Goal: Task Accomplishment & Management: Use online tool/utility

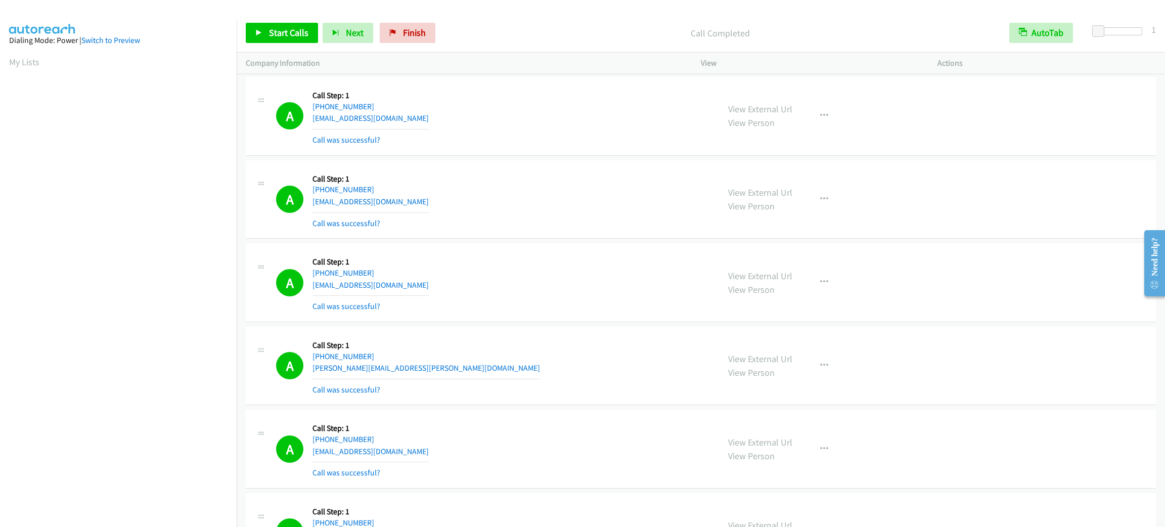
scroll to position [44, 0]
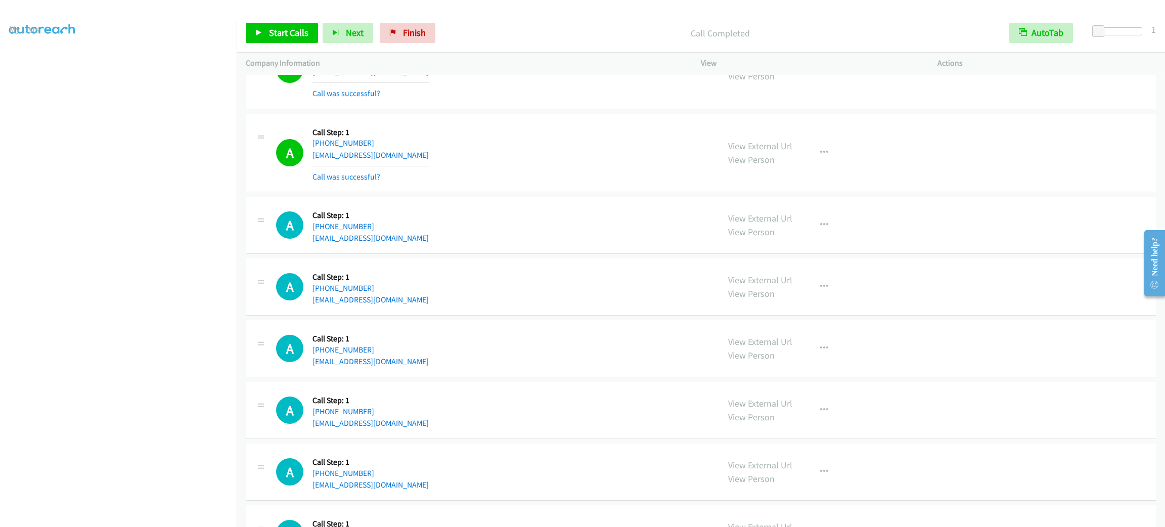
click at [941, 26] on p "Call Completed" at bounding box center [720, 33] width 542 height 14
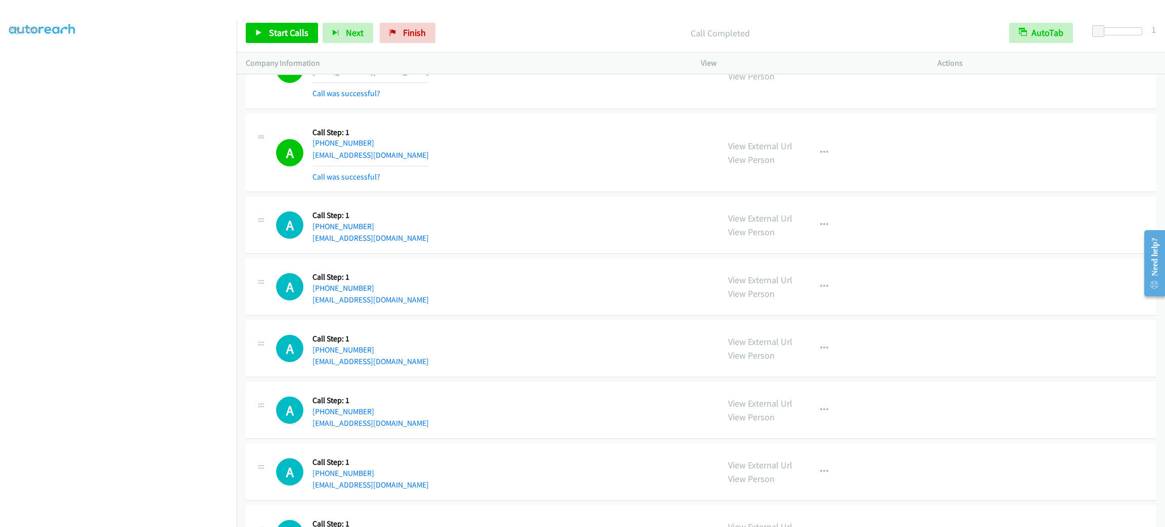
click at [941, 26] on p "Call Completed" at bounding box center [720, 33] width 542 height 14
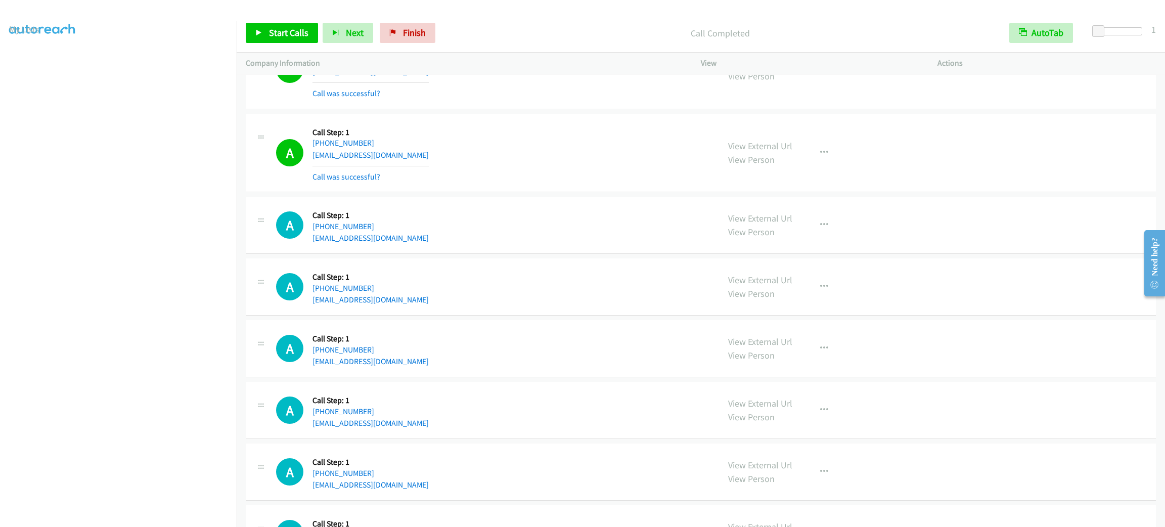
click at [941, 26] on p "Call Completed" at bounding box center [720, 33] width 542 height 14
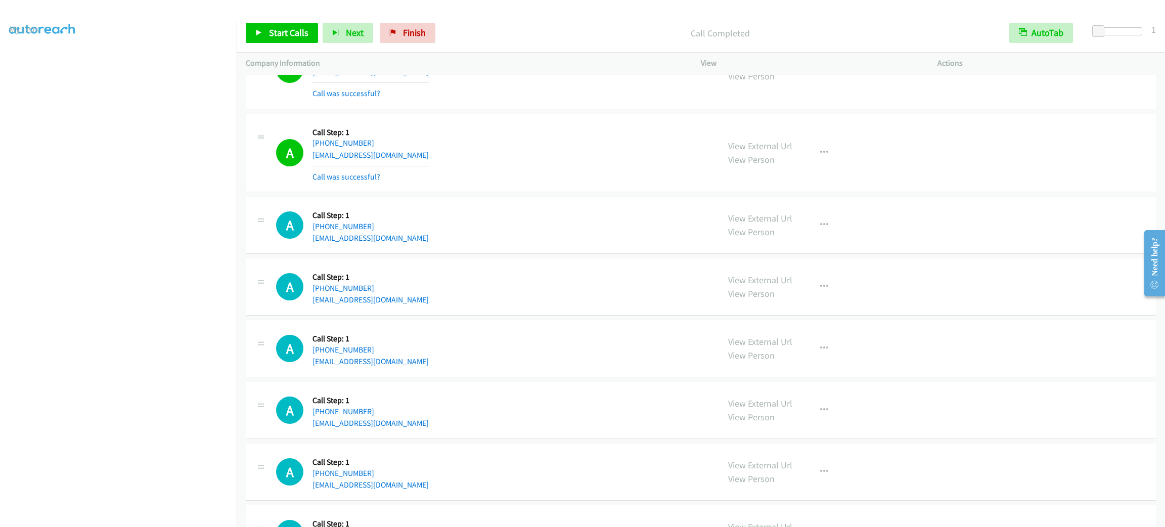
click at [941, 26] on p "Call Completed" at bounding box center [720, 33] width 542 height 14
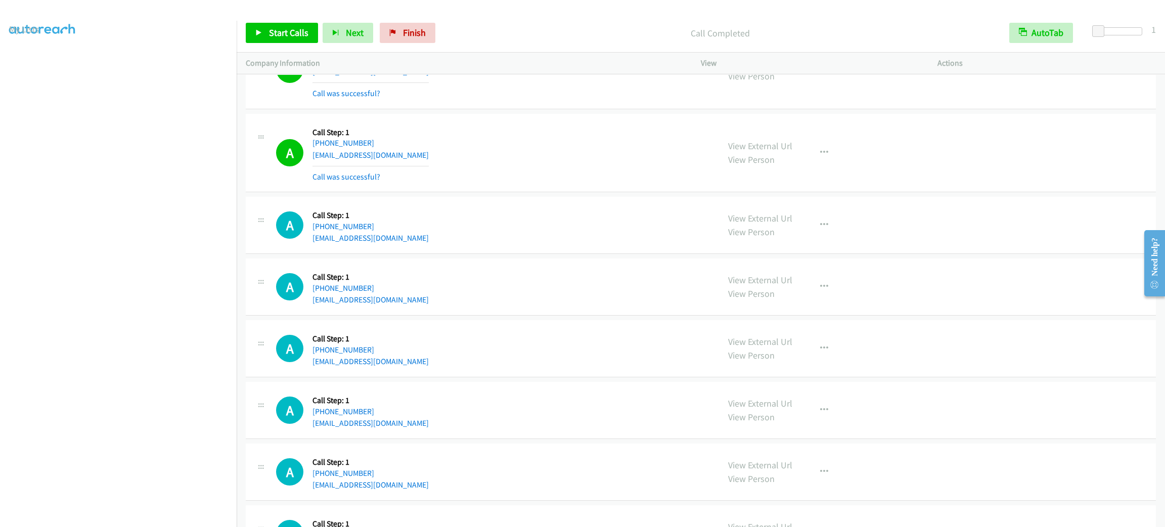
click at [941, 26] on p "Call Completed" at bounding box center [720, 33] width 542 height 14
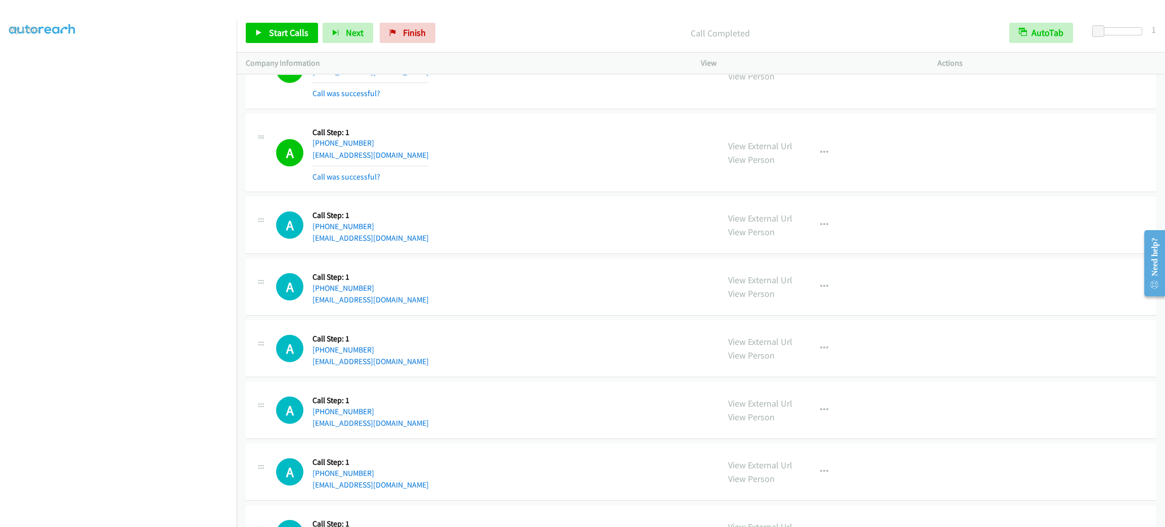
click at [941, 26] on p "Call Completed" at bounding box center [720, 33] width 542 height 14
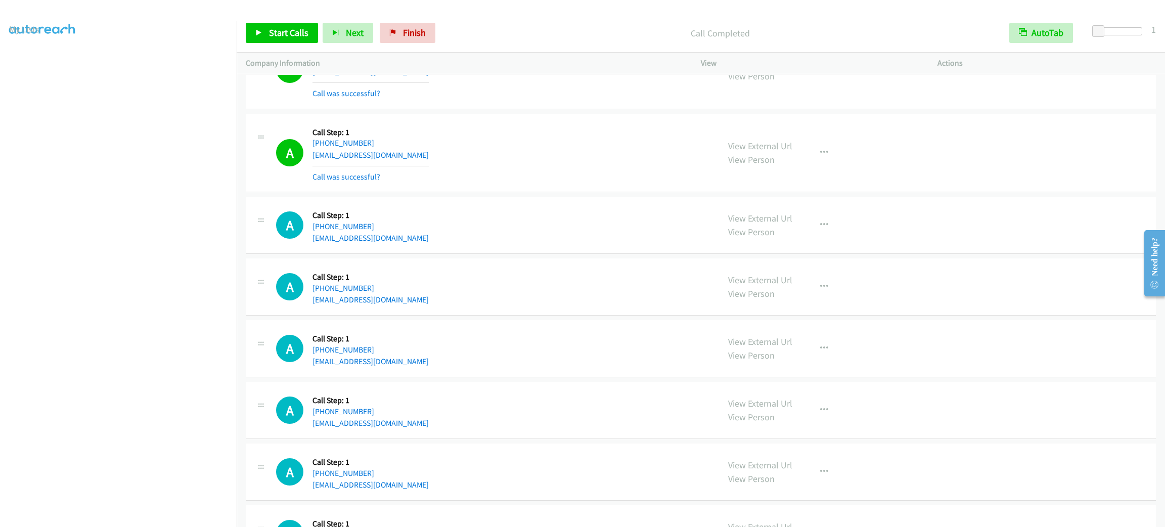
click at [941, 26] on p "Call Completed" at bounding box center [720, 33] width 542 height 14
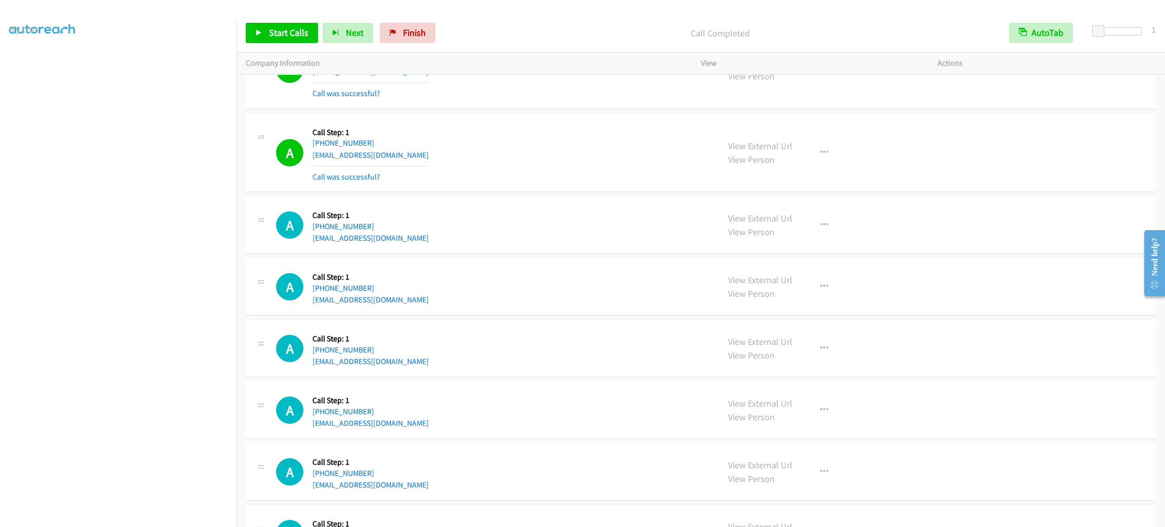
click at [941, 26] on p "Call Completed" at bounding box center [720, 33] width 542 height 14
click at [292, 32] on span "Start Calls" at bounding box center [288, 33] width 39 height 12
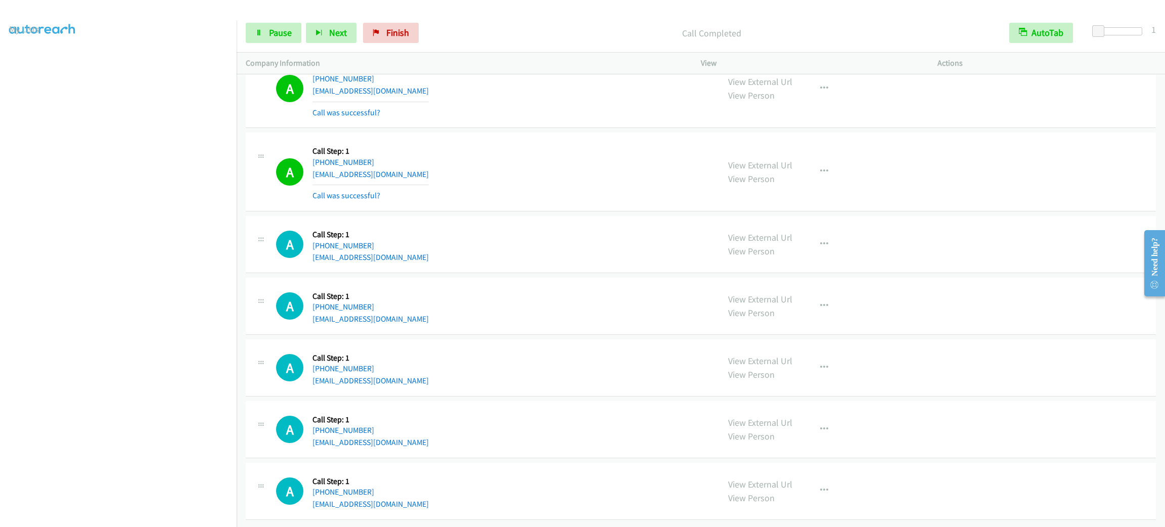
scroll to position [12477, 0]
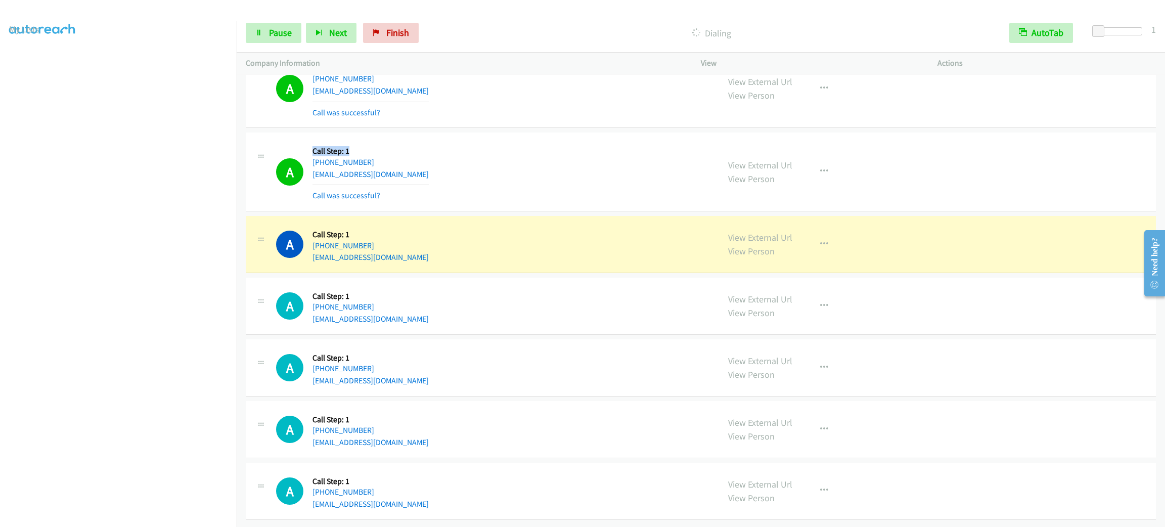
drag, startPoint x: 398, startPoint y: 136, endPoint x: 311, endPoint y: 129, distance: 87.7
click at [313, 142] on div "A Callback Scheduled Call Step: 1 America/Los_Angeles [PHONE_NUMBER] [EMAIL_ADD…" at bounding box center [493, 172] width 434 height 60
click at [307, 142] on div "A Callback Scheduled Call Step: 1 America/Los_Angeles [PHONE_NUMBER] [EMAIL_ADD…" at bounding box center [493, 172] width 434 height 60
click at [810, 234] on button "button" at bounding box center [823, 244] width 27 height 20
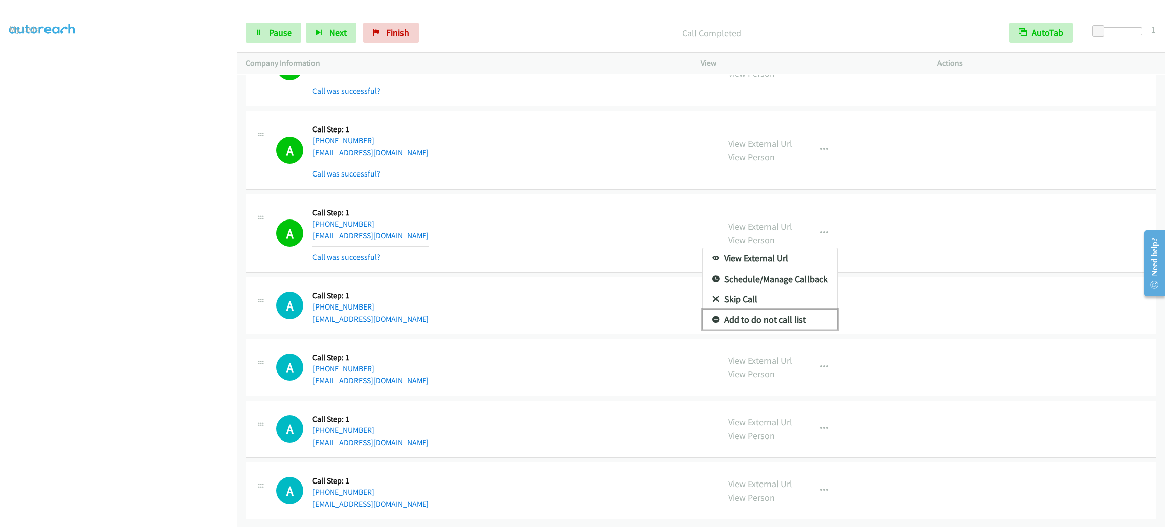
click at [770, 326] on link "Add to do not call list" at bounding box center [770, 319] width 134 height 20
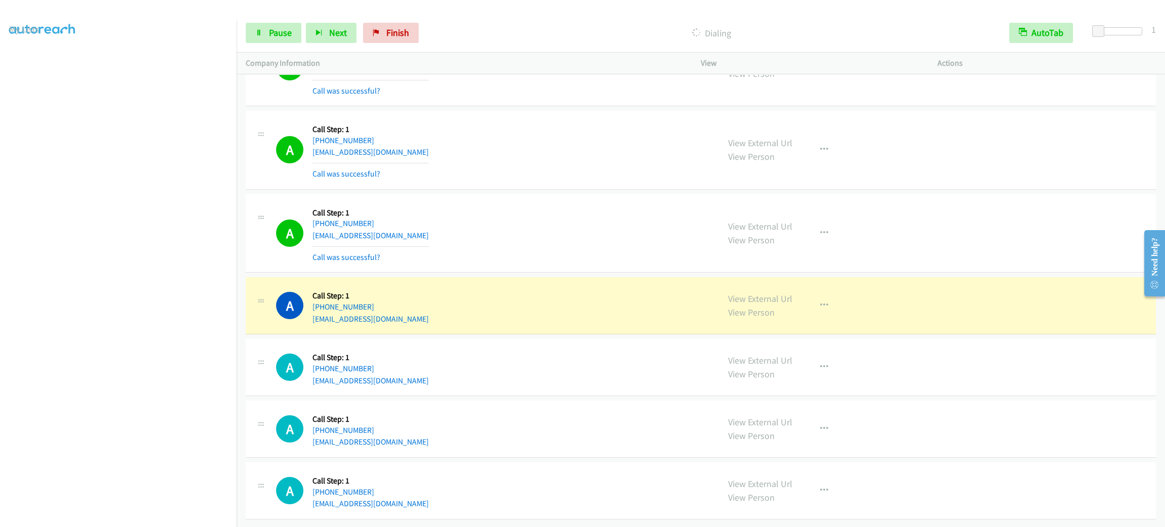
scroll to position [14188, 0]
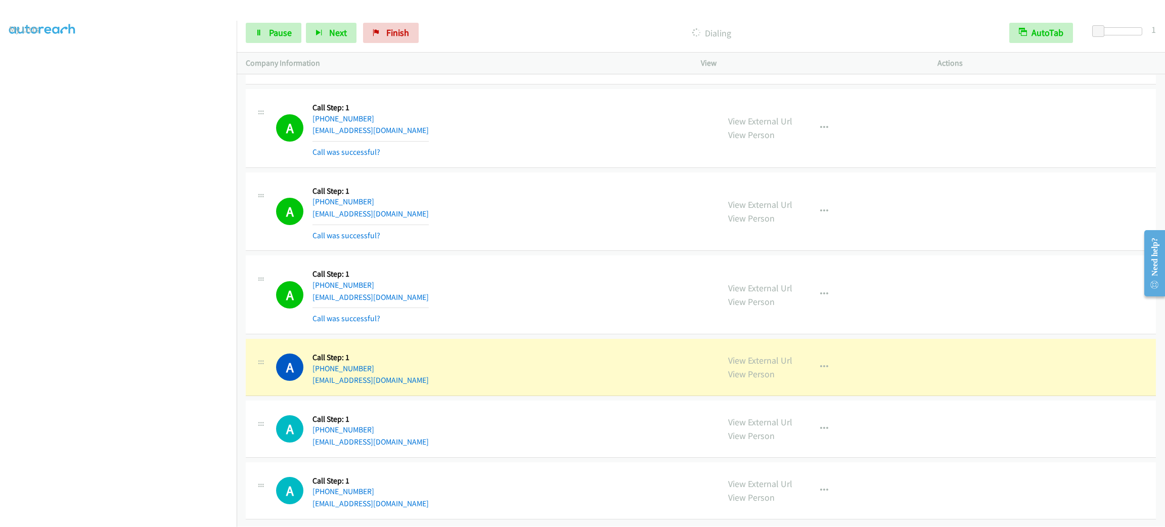
click at [507, 212] on div "A Callback Scheduled Call Step: 1 America/Los_Angeles [PHONE_NUMBER] [EMAIL_ADD…" at bounding box center [493, 211] width 434 height 60
click at [507, 206] on div "A Callback Scheduled Call Step: 1 America/Los_Angeles [PHONE_NUMBER] [EMAIL_ADD…" at bounding box center [493, 211] width 434 height 60
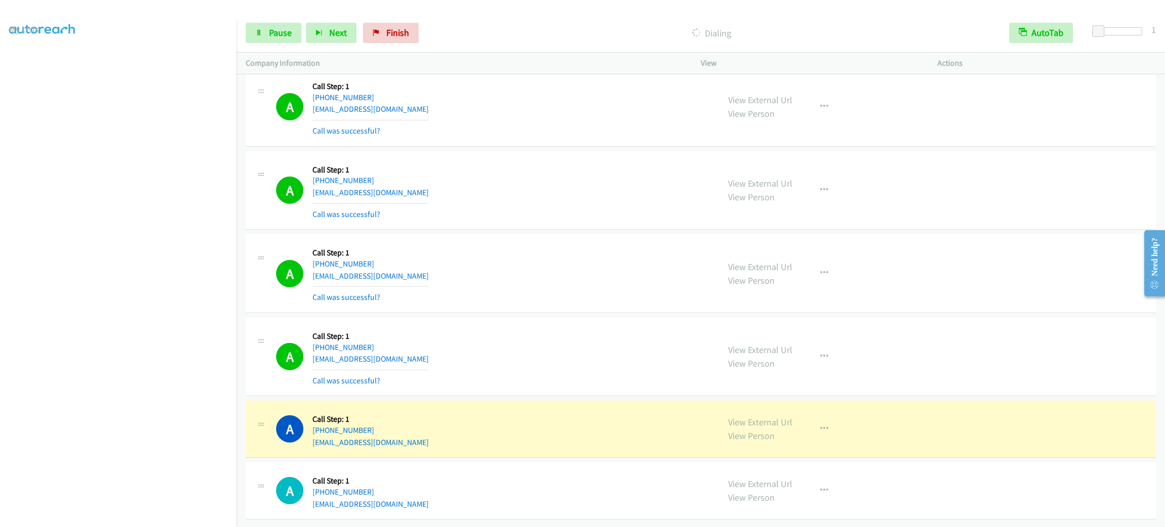
scroll to position [14231, 0]
click at [246, 31] on link "Pause" at bounding box center [274, 33] width 56 height 20
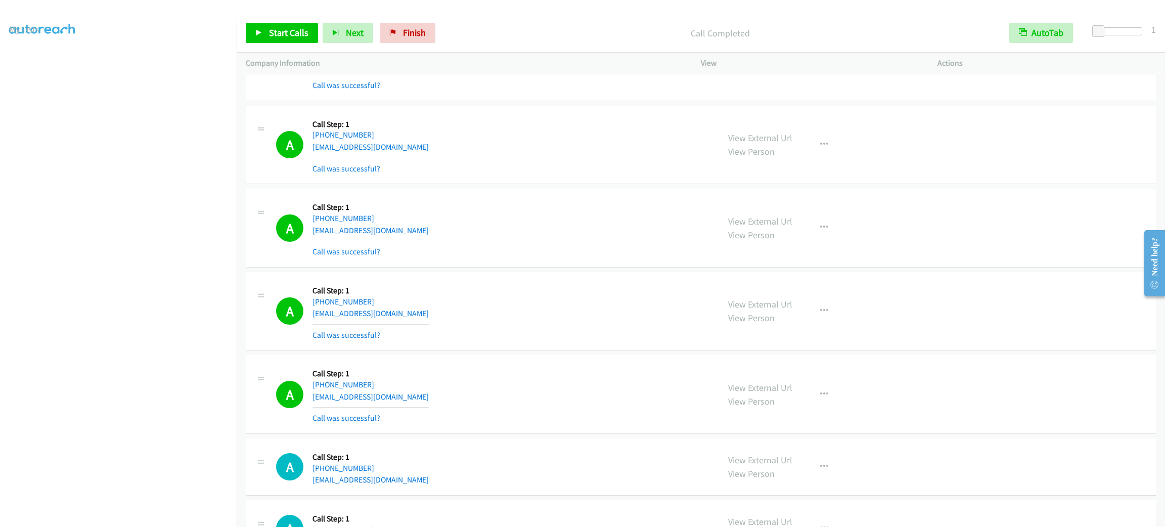
drag, startPoint x: 829, startPoint y: 112, endPoint x: 821, endPoint y: 105, distance: 10.4
click at [826, 91] on div "View External Url View Person View External Url Email Schedule/Manage Callback …" at bounding box center [842, 61] width 246 height 60
click at [820, 71] on button "button" at bounding box center [823, 61] width 27 height 20
click at [809, 158] on link "Add to do not call list" at bounding box center [770, 147] width 134 height 20
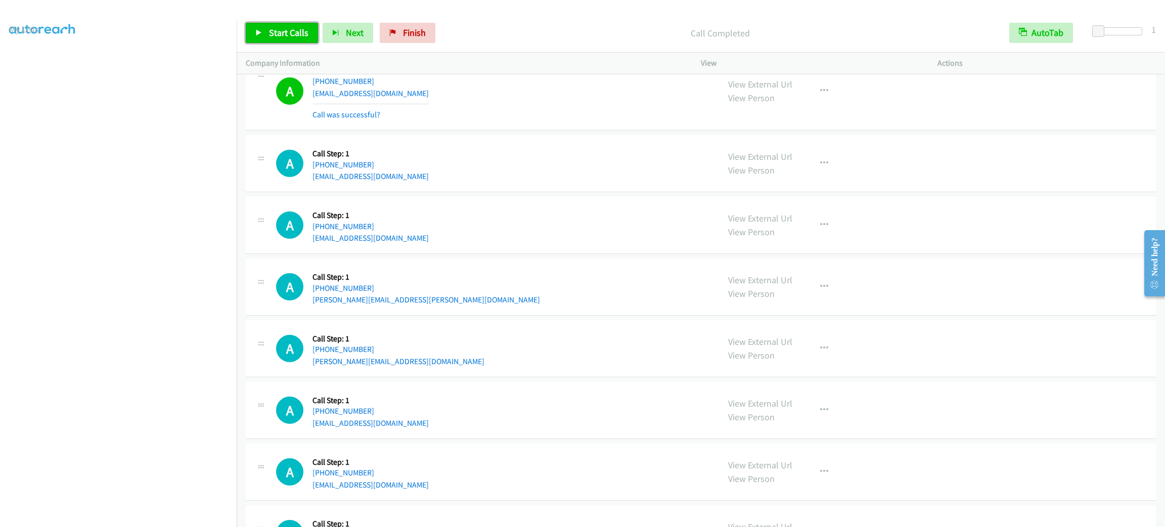
click at [263, 35] on link "Start Calls" at bounding box center [282, 33] width 72 height 20
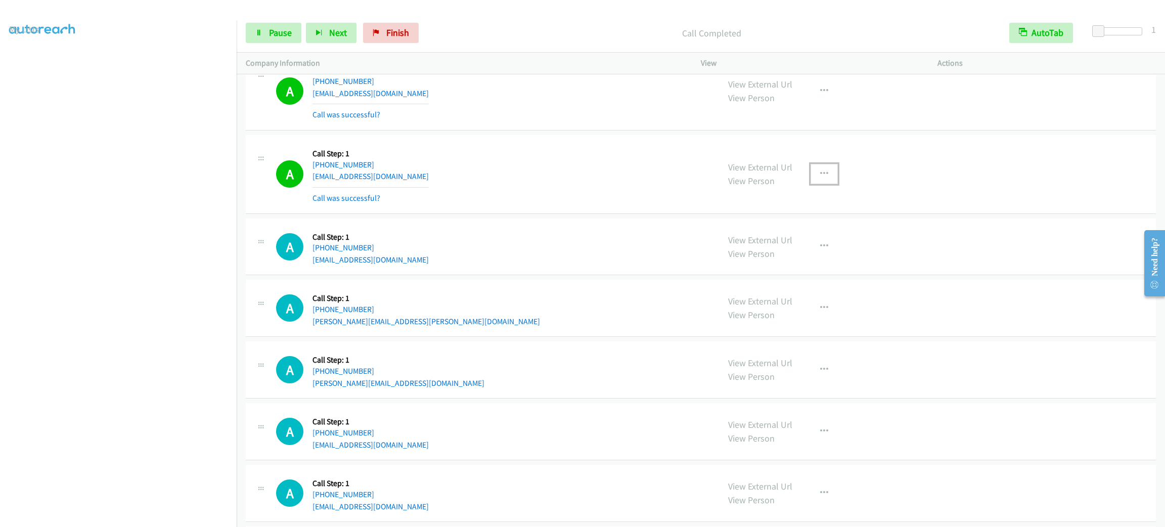
click at [827, 184] on button "button" at bounding box center [823, 174] width 27 height 20
click at [800, 270] on link "Add to do not call list" at bounding box center [770, 260] width 134 height 20
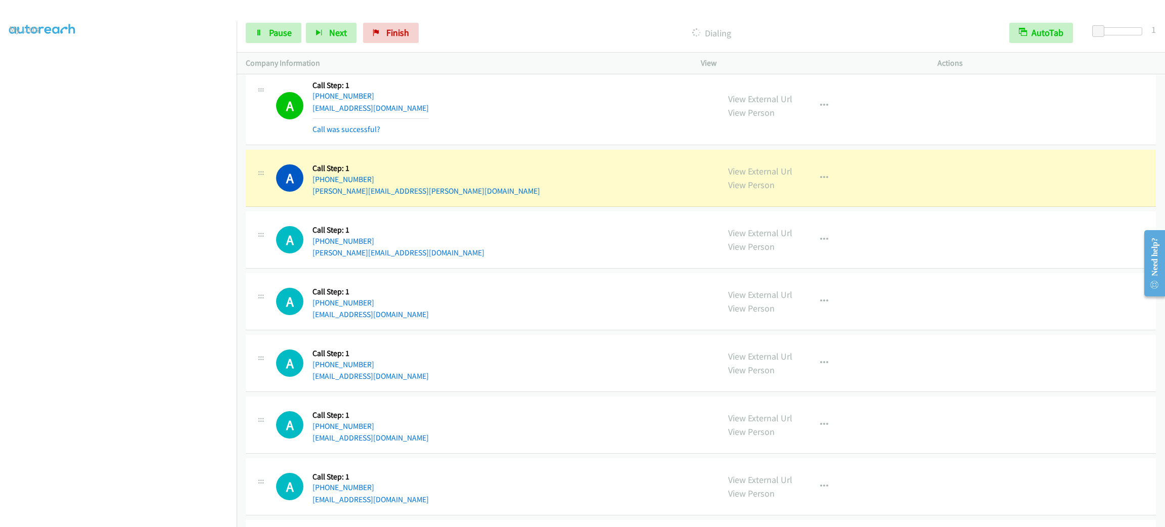
scroll to position [14762, 0]
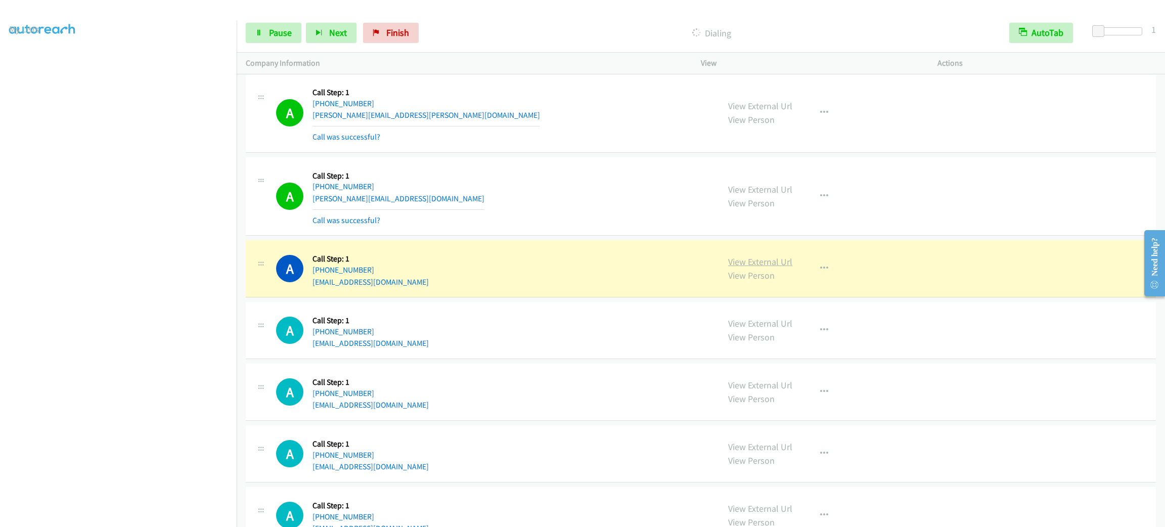
click at [769, 267] on link "View External Url" at bounding box center [760, 262] width 64 height 12
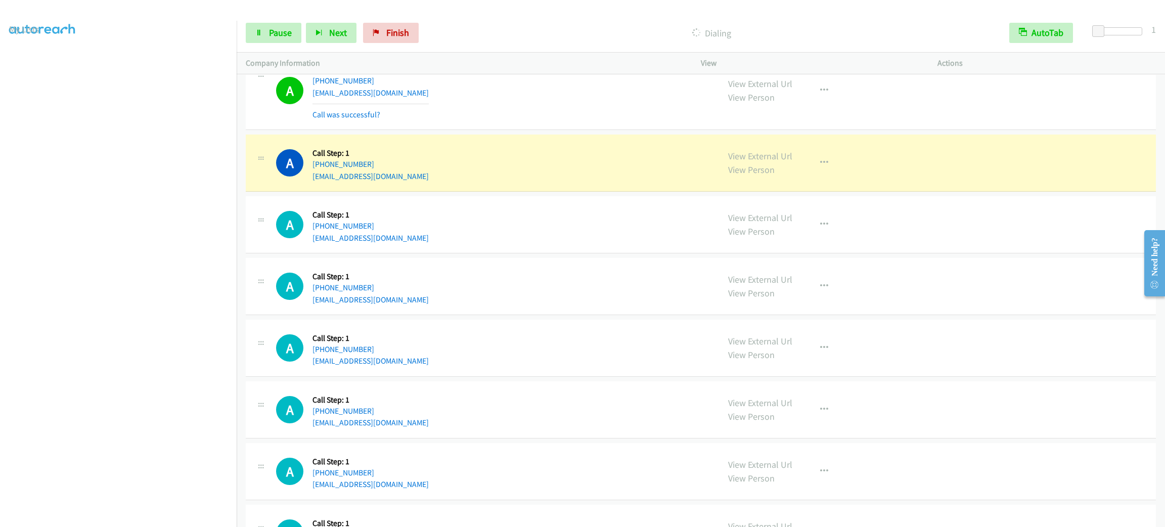
scroll to position [15110, 0]
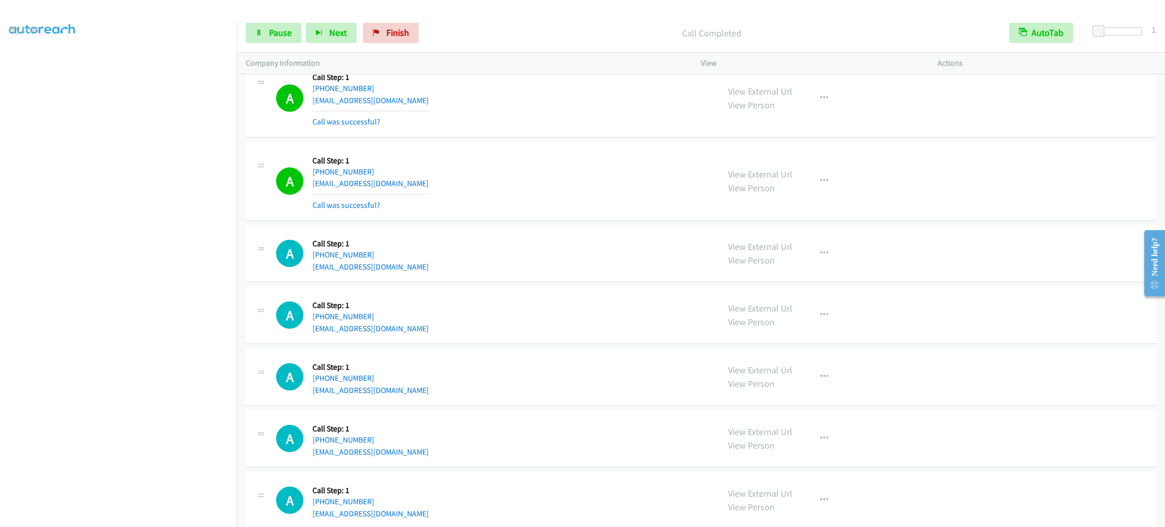
click at [647, 272] on div "A Callback Scheduled Call Step: 1 America/New_York [PHONE_NUMBER] [EMAIL_ADDRES…" at bounding box center [493, 253] width 434 height 38
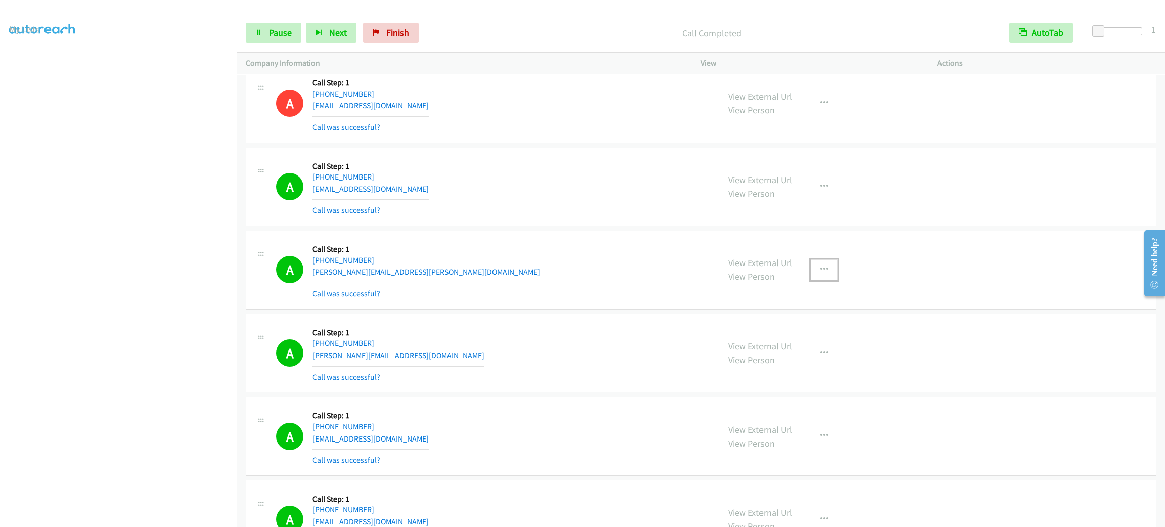
click at [820, 280] on button "button" at bounding box center [823, 269] width 27 height 20
click at [783, 366] on link "Add to do not call list" at bounding box center [770, 356] width 134 height 20
click at [992, 48] on html "Start Calls Pause Next Finish Dialing AutoTab AutoTab 1 Company Information Inf…" at bounding box center [582, 24] width 1165 height 48
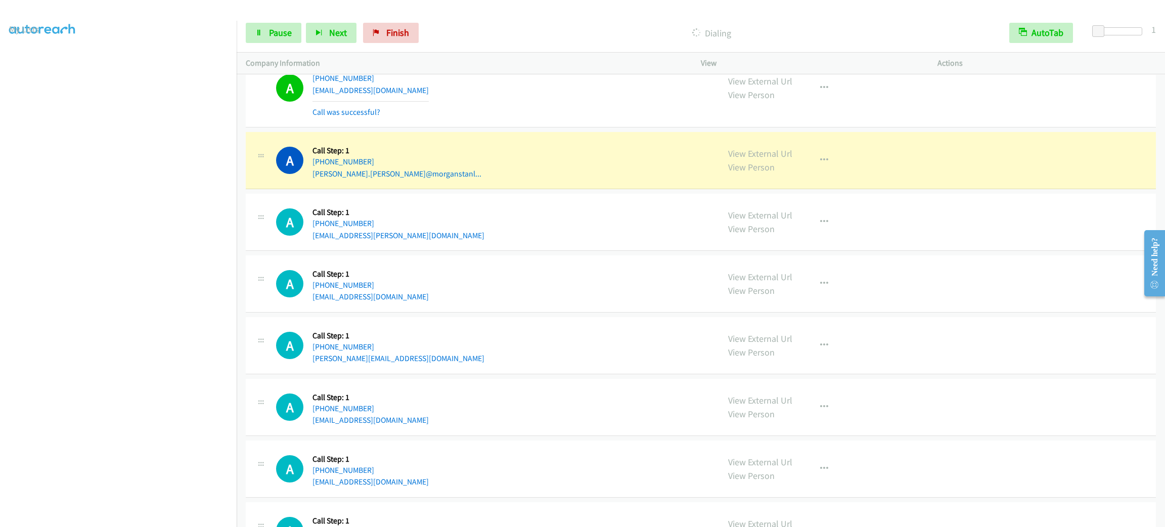
scroll to position [15695, 0]
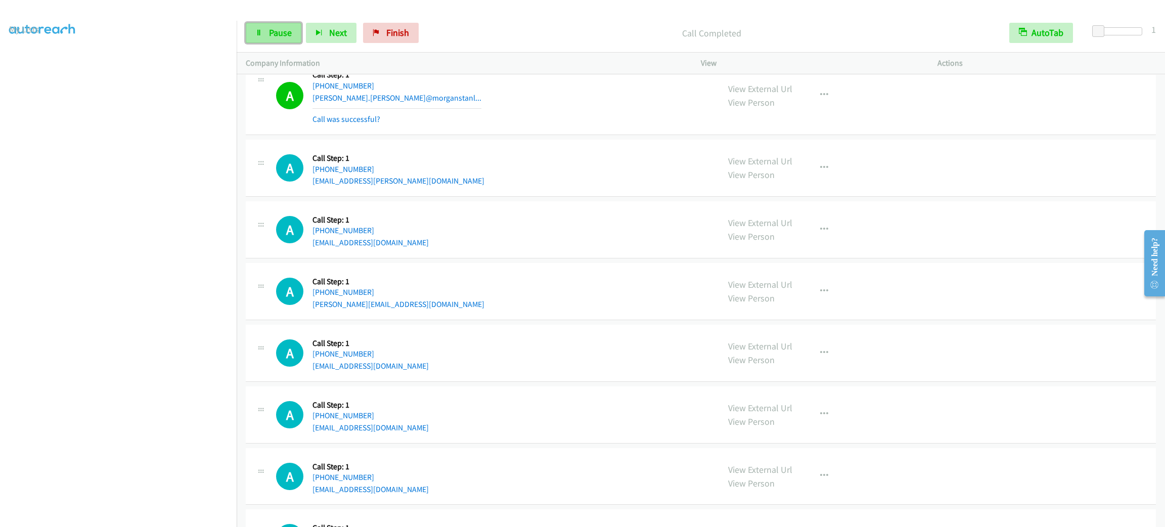
click at [277, 24] on link "Pause" at bounding box center [274, 33] width 56 height 20
click at [280, 32] on div "Start Calls Pause Next Finish" at bounding box center [334, 33] width 177 height 20
click at [273, 32] on span "Start Calls" at bounding box center [288, 33] width 39 height 12
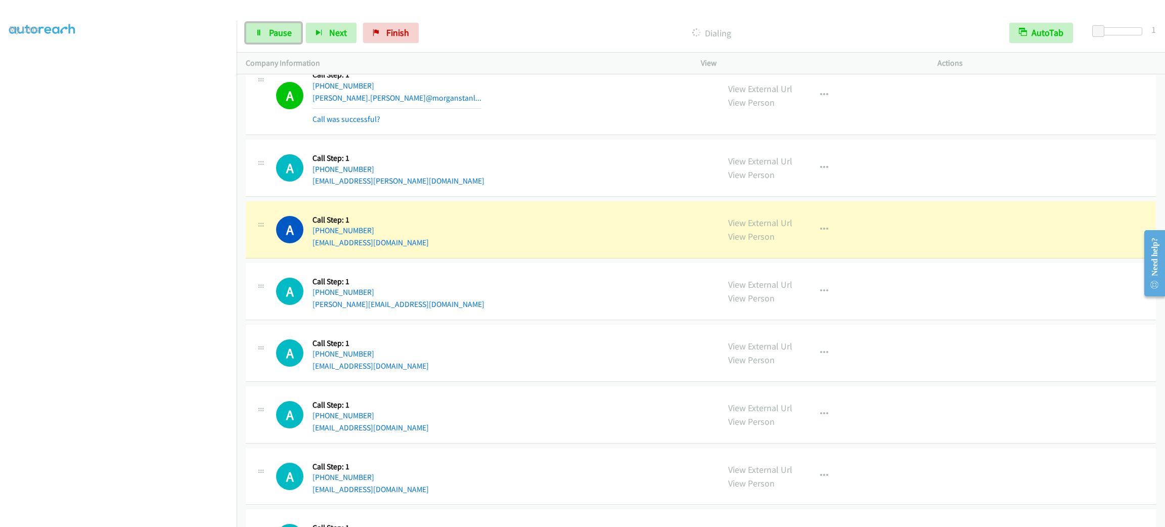
click at [273, 32] on span "Pause" at bounding box center [280, 33] width 23 height 12
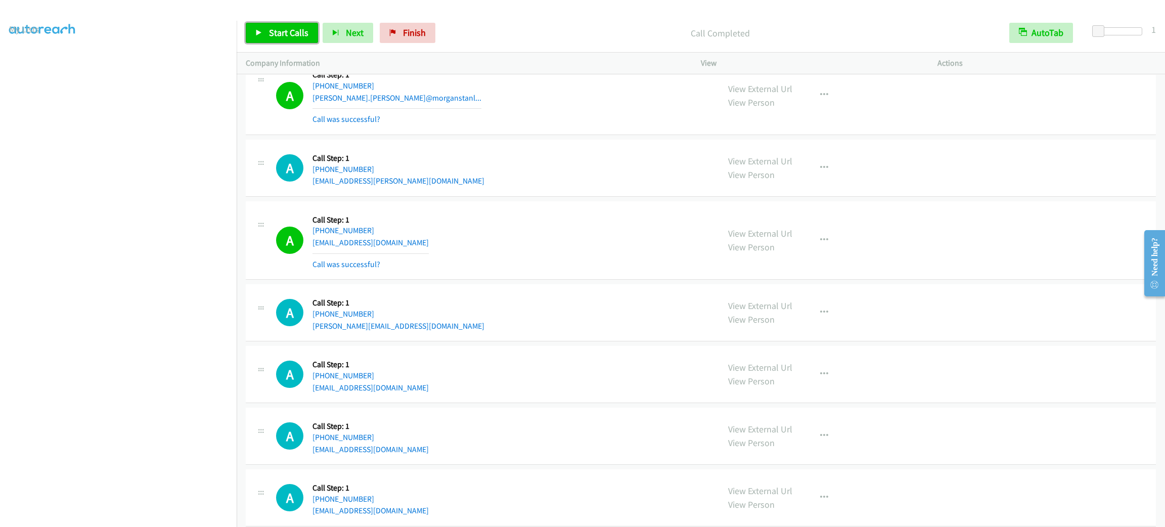
click at [296, 26] on link "Start Calls" at bounding box center [282, 33] width 72 height 20
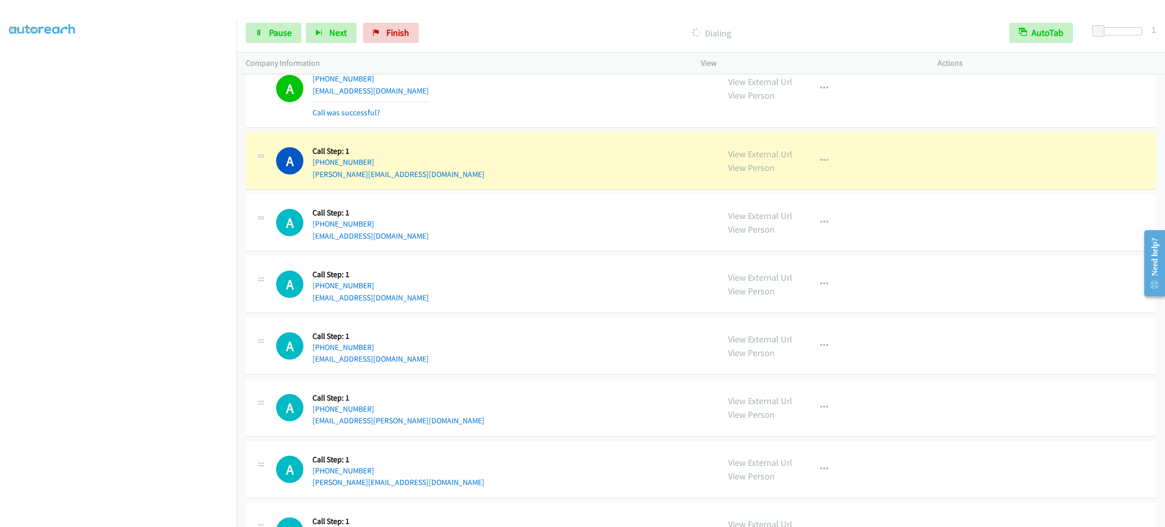
scroll to position [15922, 0]
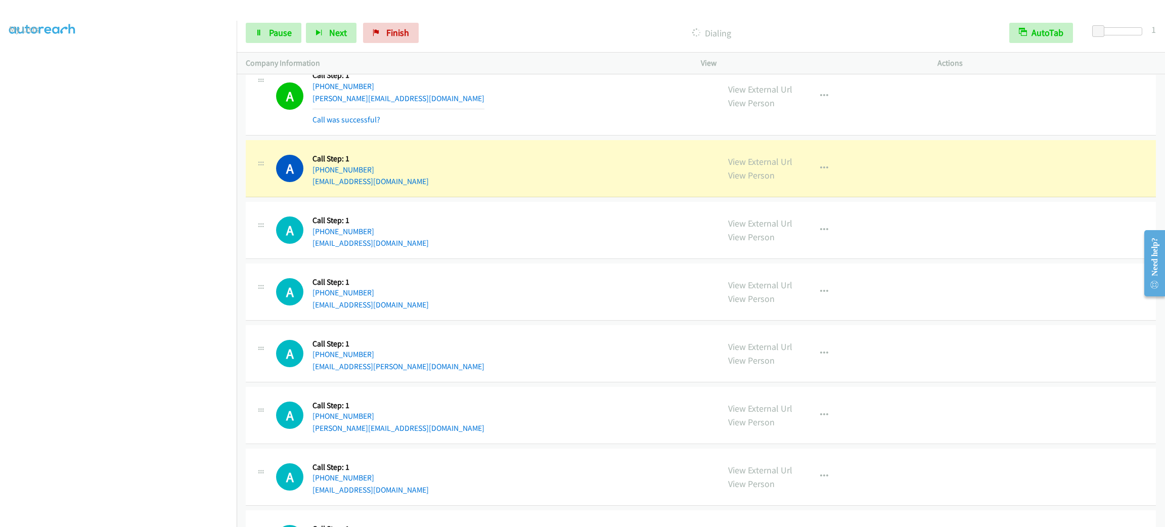
click at [106, 515] on section at bounding box center [118, 287] width 218 height 484
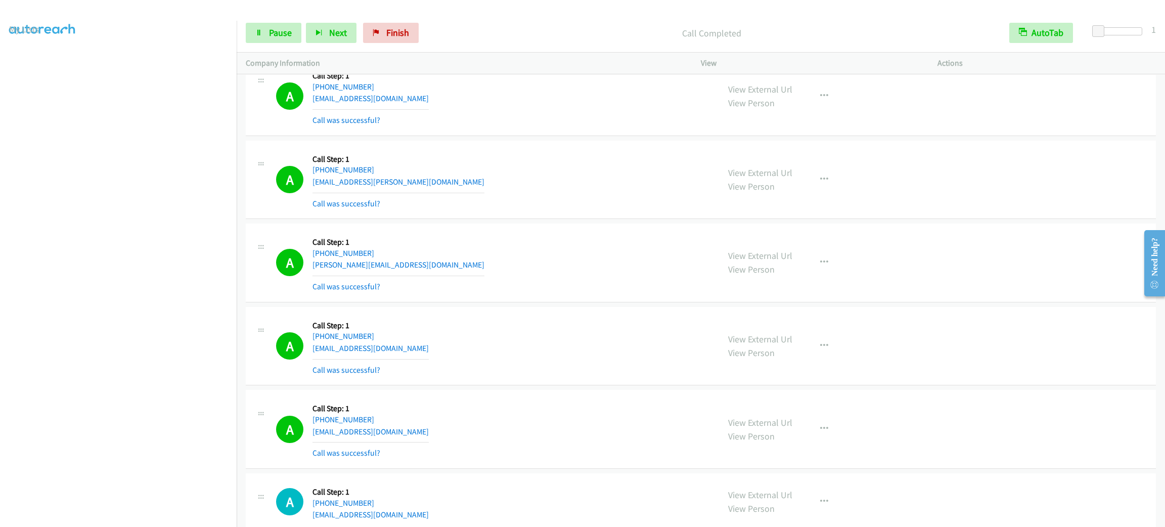
scroll to position [16247, 0]
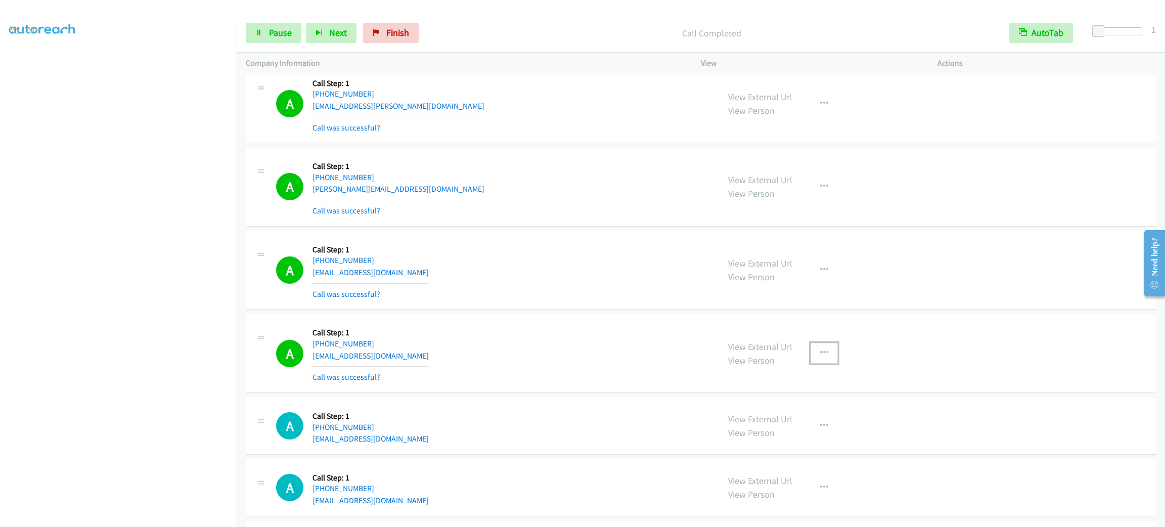
click at [820, 357] on icon "button" at bounding box center [824, 353] width 8 height 8
click at [814, 449] on link "Add to do not call list" at bounding box center [770, 439] width 134 height 20
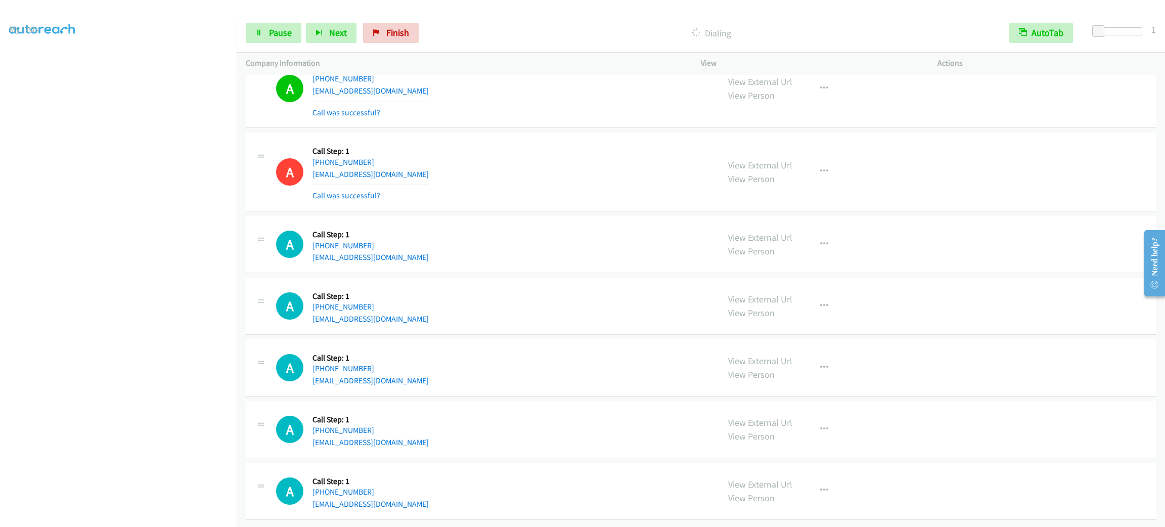
scroll to position [16501, 0]
click at [289, 33] on span "Pause" at bounding box center [280, 33] width 23 height 12
click at [285, 36] on span "Start Calls" at bounding box center [288, 33] width 39 height 12
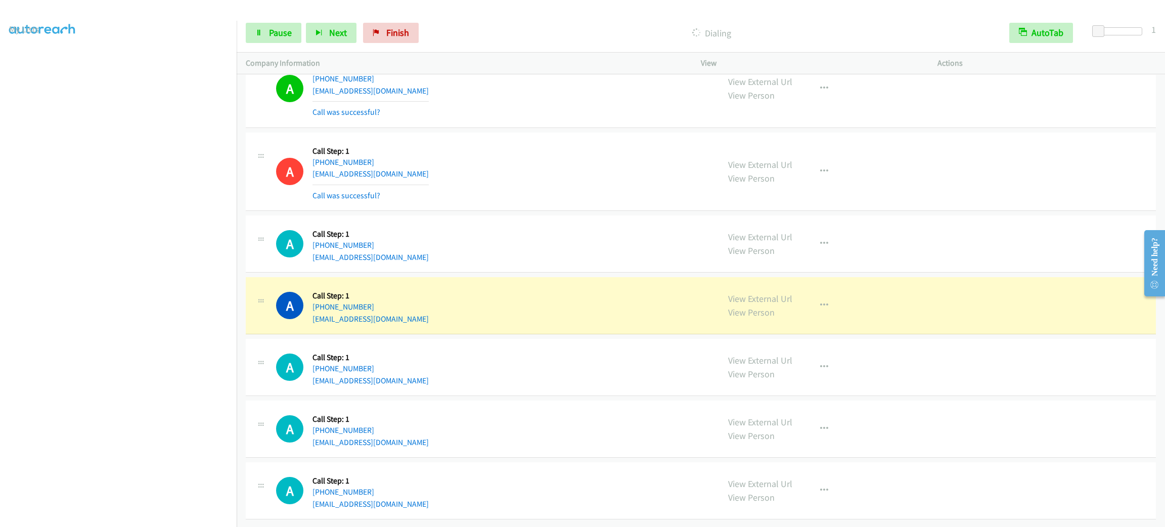
click at [703, 215] on div "A Callback Scheduled Call Step: 1 [GEOGRAPHIC_DATA]/[GEOGRAPHIC_DATA] [PHONE_NU…" at bounding box center [701, 243] width 910 height 57
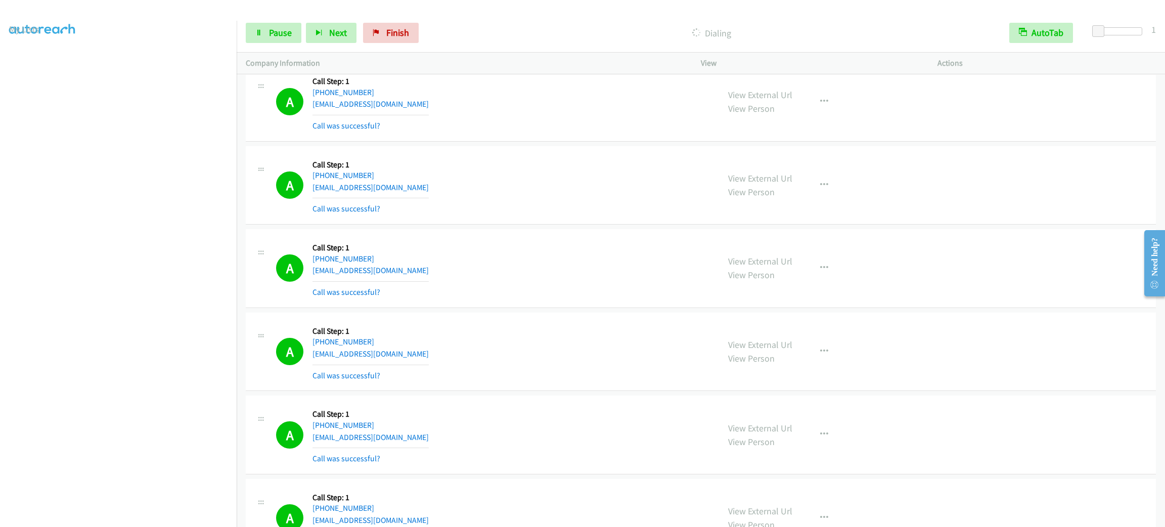
click at [819, 293] on div "View External Url View Person View External Url Email Schedule/Manage Callback …" at bounding box center [842, 268] width 246 height 60
click at [820, 298] on div "View External Url View Person View External Url Email Schedule/Manage Callback …" at bounding box center [842, 268] width 246 height 60
click at [821, 272] on icon "button" at bounding box center [824, 268] width 8 height 8
click at [800, 364] on link "Add to do not call list" at bounding box center [770, 354] width 134 height 20
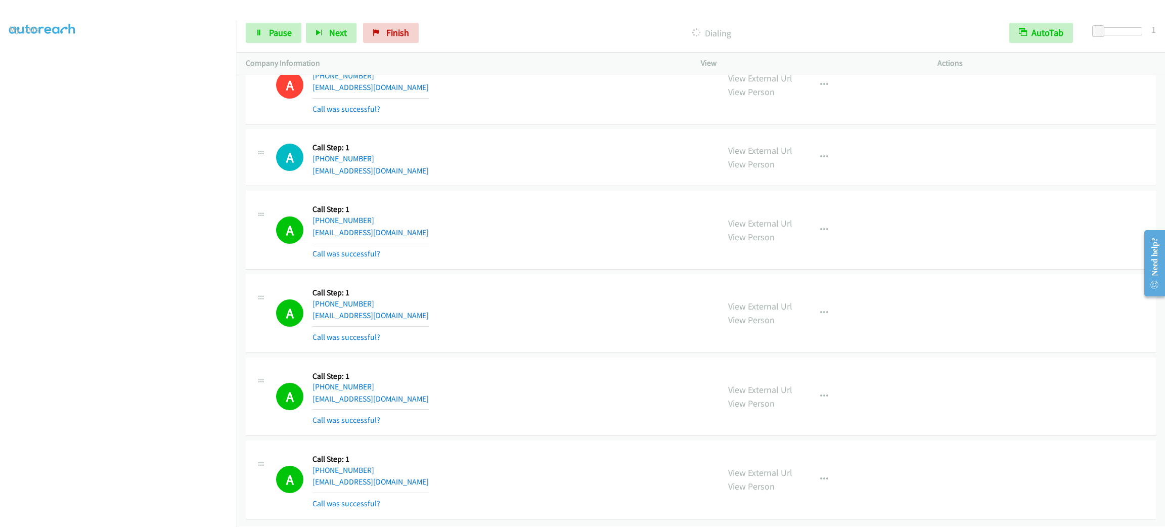
scroll to position [16610, 0]
click at [566, 200] on div "A Callback Scheduled Call Step: 1 America/New_York [PHONE_NUMBER] [EMAIL_ADDRES…" at bounding box center [493, 230] width 434 height 60
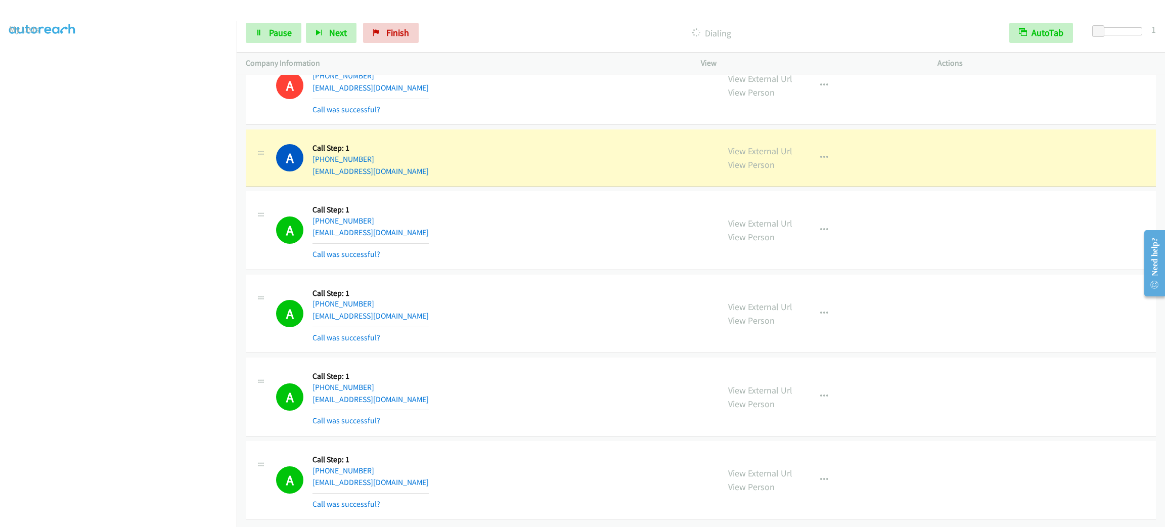
click at [616, 230] on div "A Callback Scheduled Call Step: 1 America/New_York [PHONE_NUMBER] [EMAIL_ADDRES…" at bounding box center [493, 230] width 434 height 60
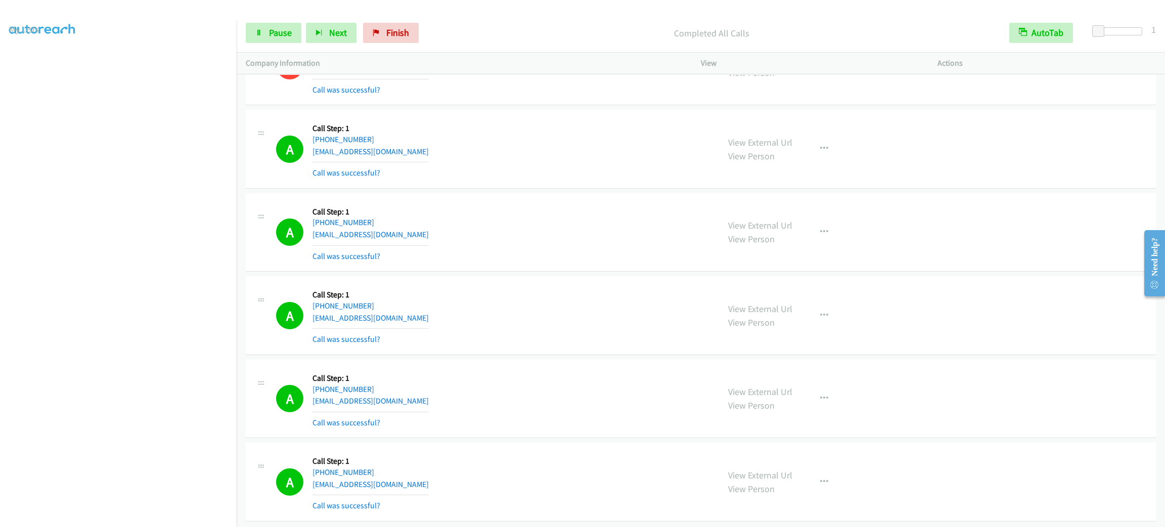
click at [843, 179] on div "View External Url View Person View External Url Email Schedule/Manage Callback …" at bounding box center [842, 149] width 246 height 60
click at [820, 179] on div "View External Url View Person View External Url Email Schedule/Manage Callback …" at bounding box center [842, 149] width 246 height 60
click at [820, 153] on icon "button" at bounding box center [824, 149] width 8 height 8
click at [579, 239] on div at bounding box center [582, 263] width 1165 height 527
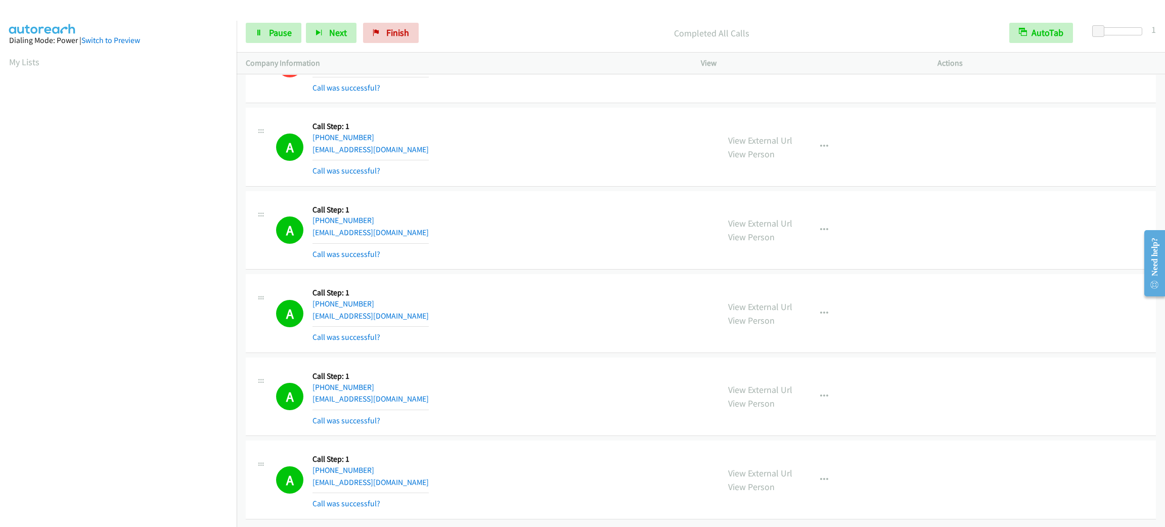
click at [28, 60] on link "My Lists" at bounding box center [24, 62] width 30 height 12
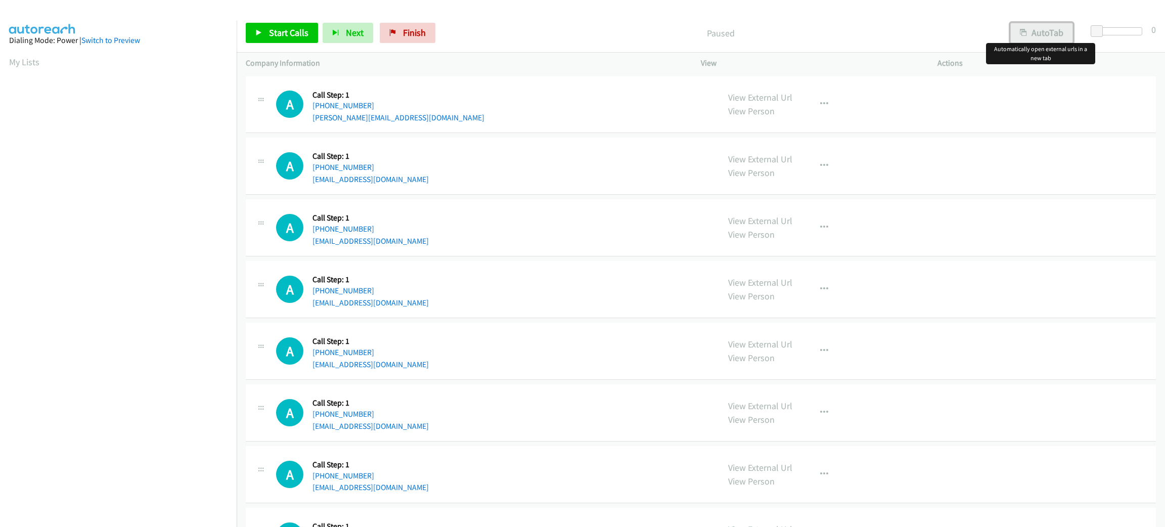
click at [1021, 31] on icon "button" at bounding box center [1022, 33] width 7 height 7
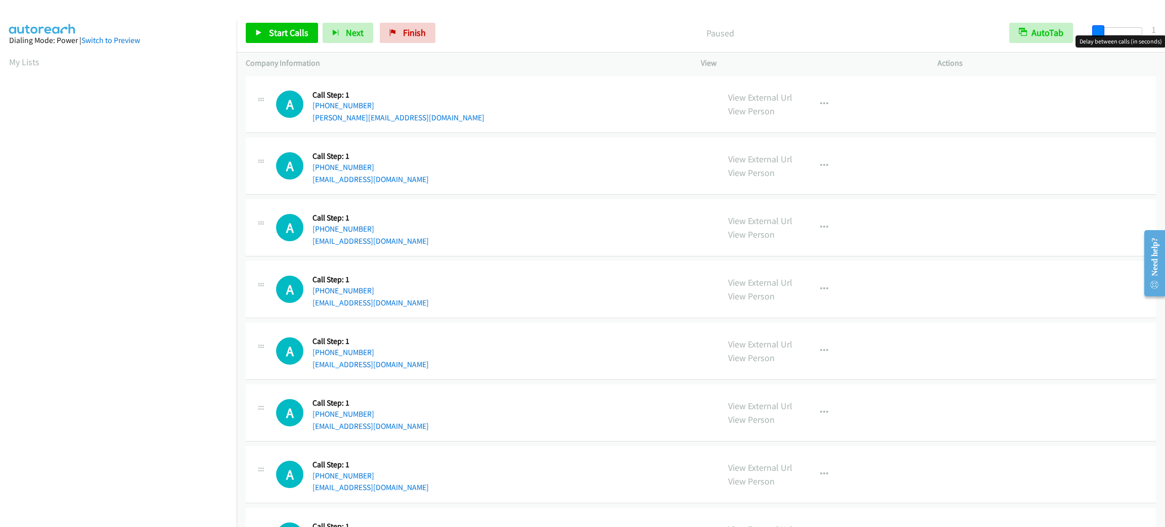
click at [1096, 30] on span at bounding box center [1098, 31] width 12 height 12
click at [257, 27] on link "Start Calls" at bounding box center [282, 33] width 72 height 20
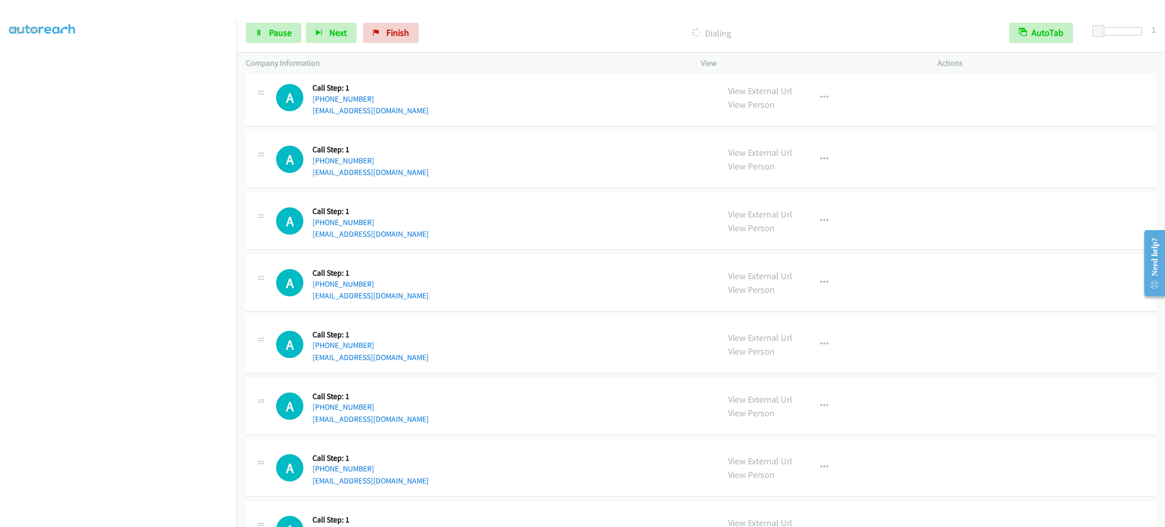
scroll to position [76, 0]
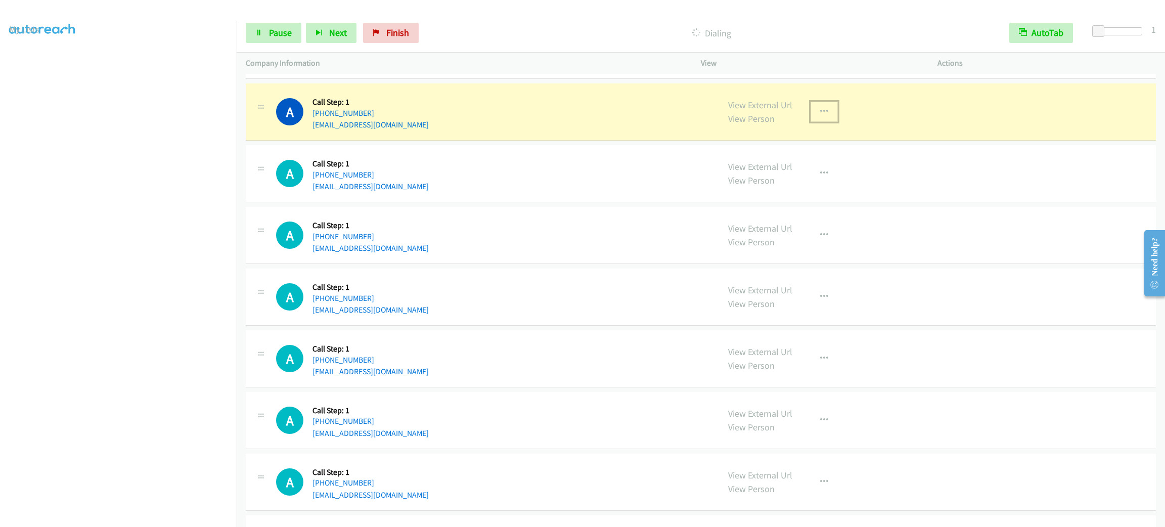
click at [814, 105] on button "button" at bounding box center [823, 112] width 27 height 20
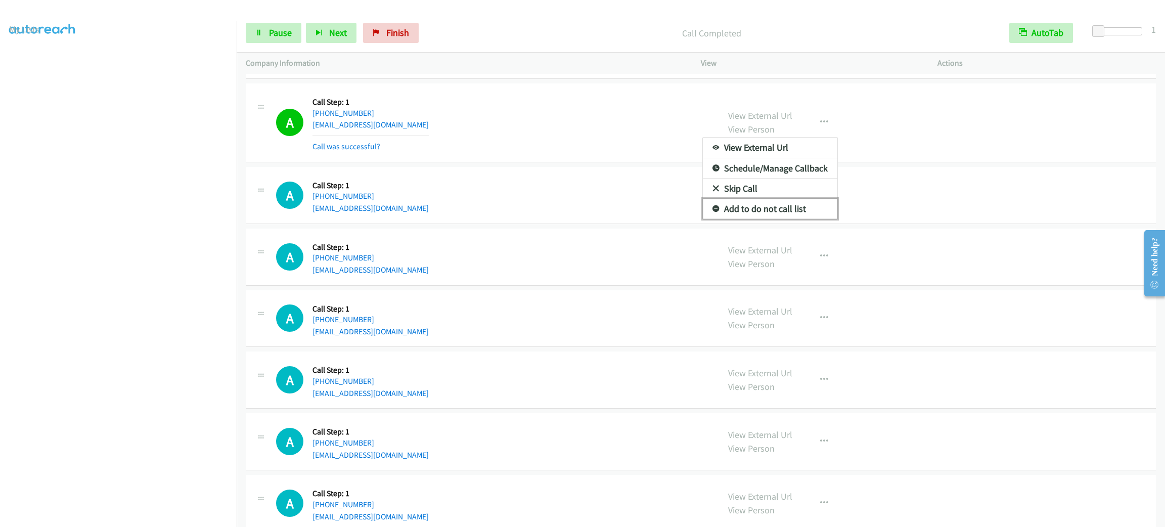
click at [797, 204] on link "Add to do not call list" at bounding box center [770, 209] width 134 height 20
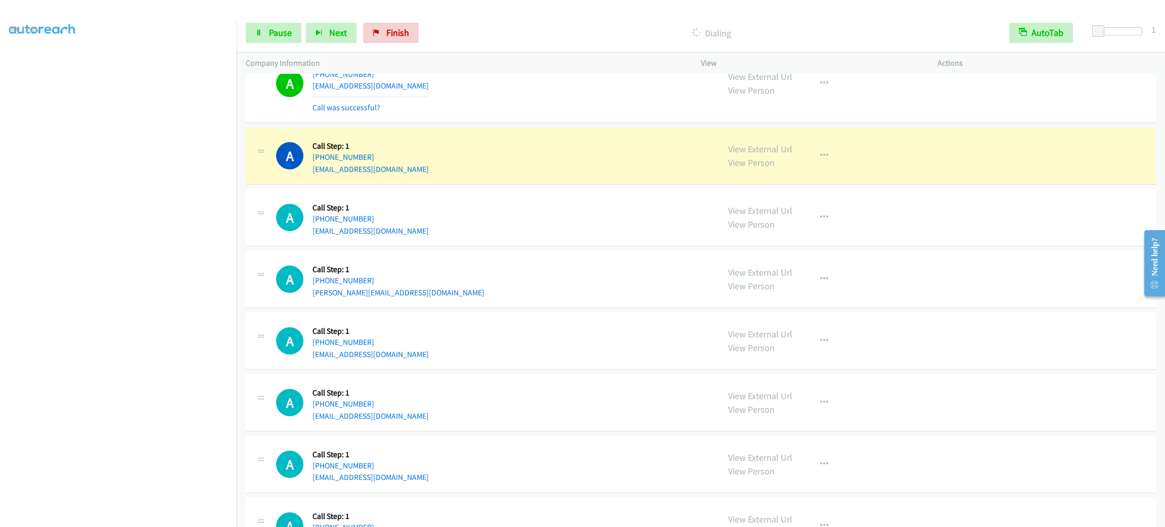
scroll to position [607, 0]
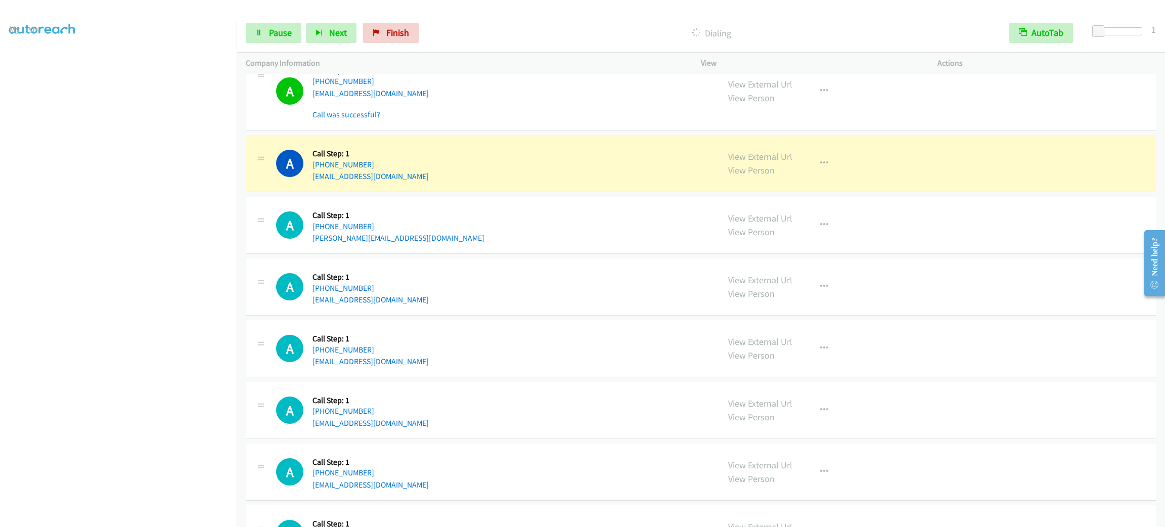
click at [768, 145] on div "A Callback Scheduled Call Step: 1 America/New_York +1 978-608-3101 wallaceherre…" at bounding box center [701, 163] width 910 height 57
click at [764, 155] on link "View External Url" at bounding box center [760, 157] width 64 height 12
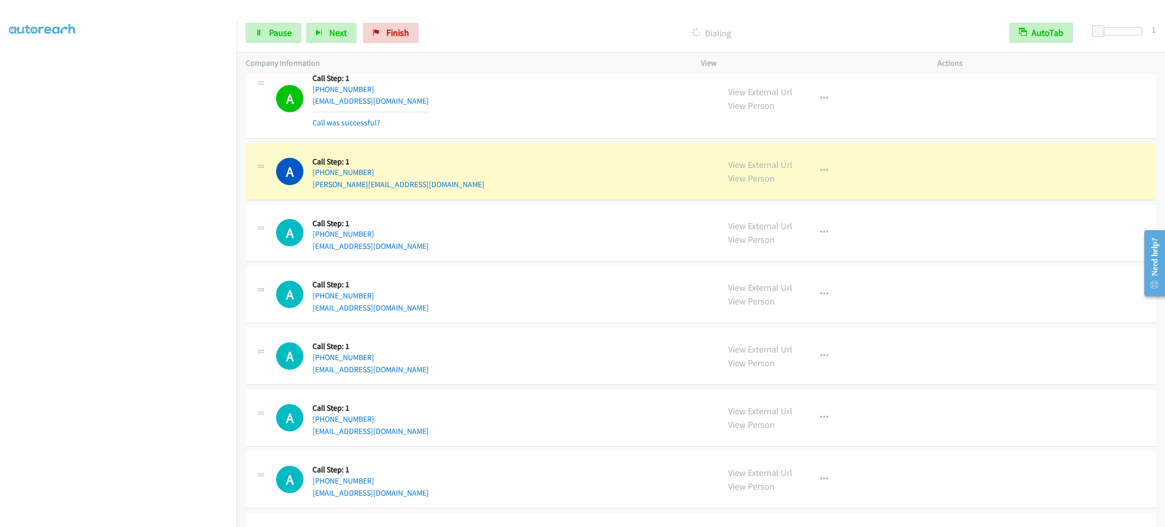
scroll to position [758, 0]
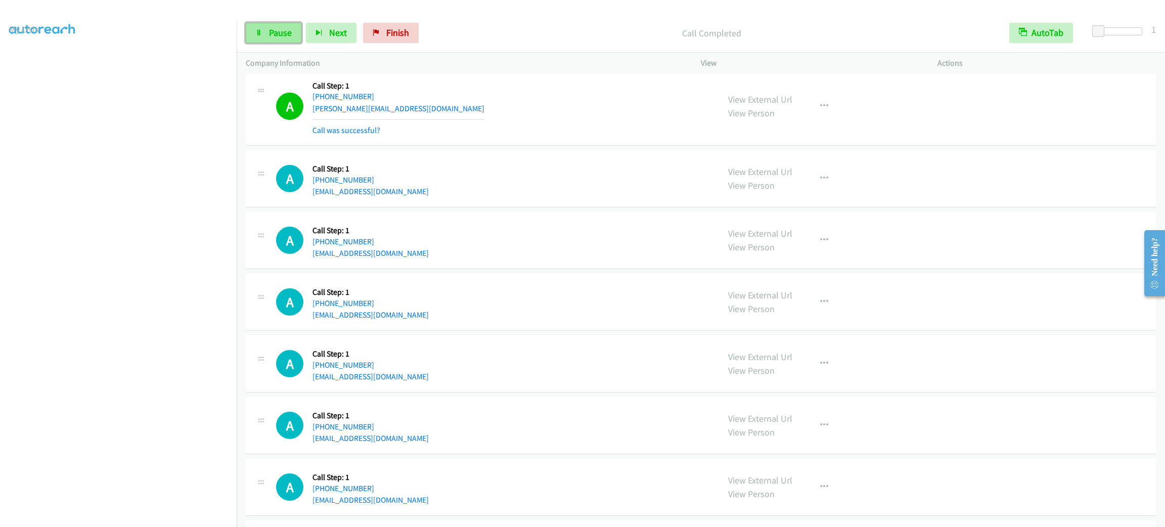
click at [278, 35] on span "Pause" at bounding box center [280, 33] width 23 height 12
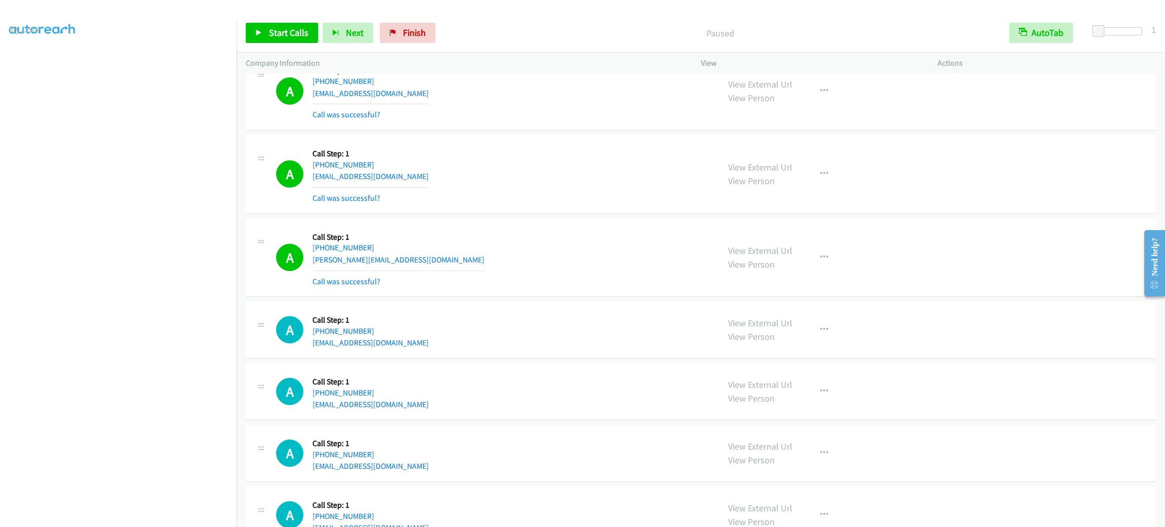
click at [837, 181] on div "View External Url View Person View External Url Email Schedule/Manage Callback …" at bounding box center [842, 174] width 246 height 60
click at [826, 174] on button "button" at bounding box center [823, 174] width 27 height 20
click at [821, 263] on link "Add to do not call list" at bounding box center [770, 260] width 134 height 20
click at [304, 34] on span "Start Calls" at bounding box center [288, 33] width 39 height 12
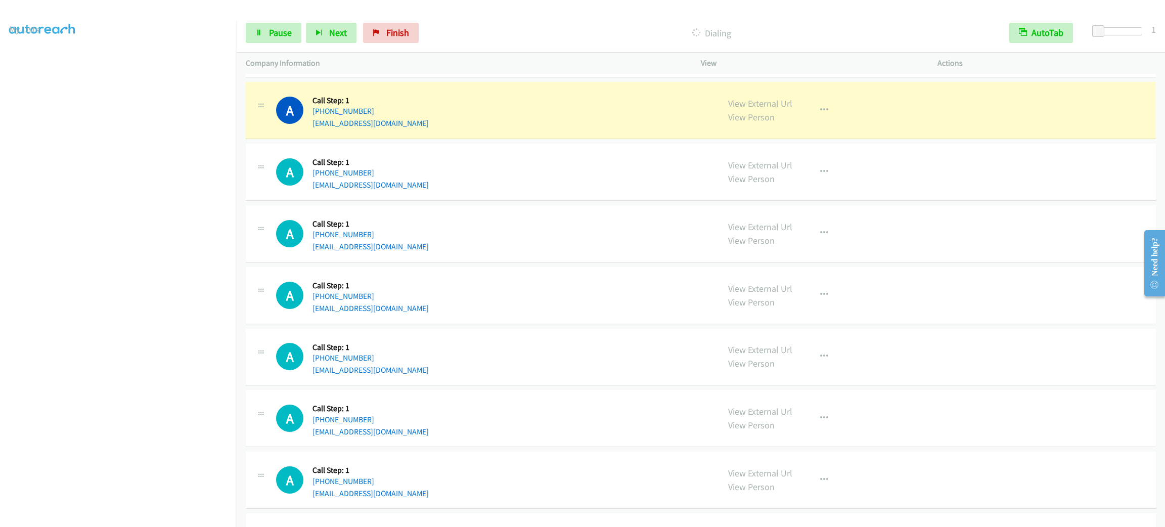
scroll to position [1061, 0]
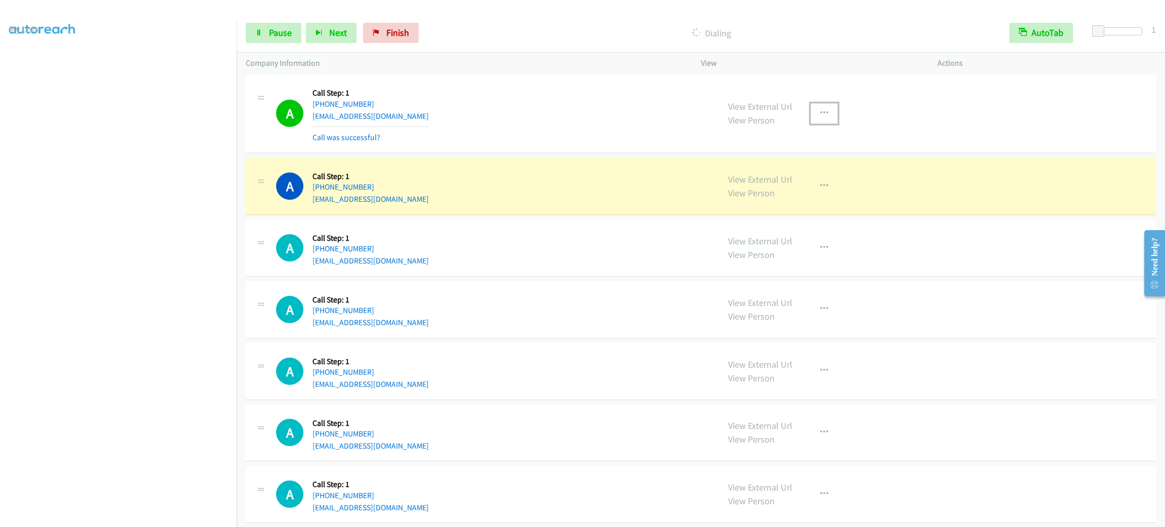
click at [821, 115] on icon "button" at bounding box center [824, 113] width 8 height 8
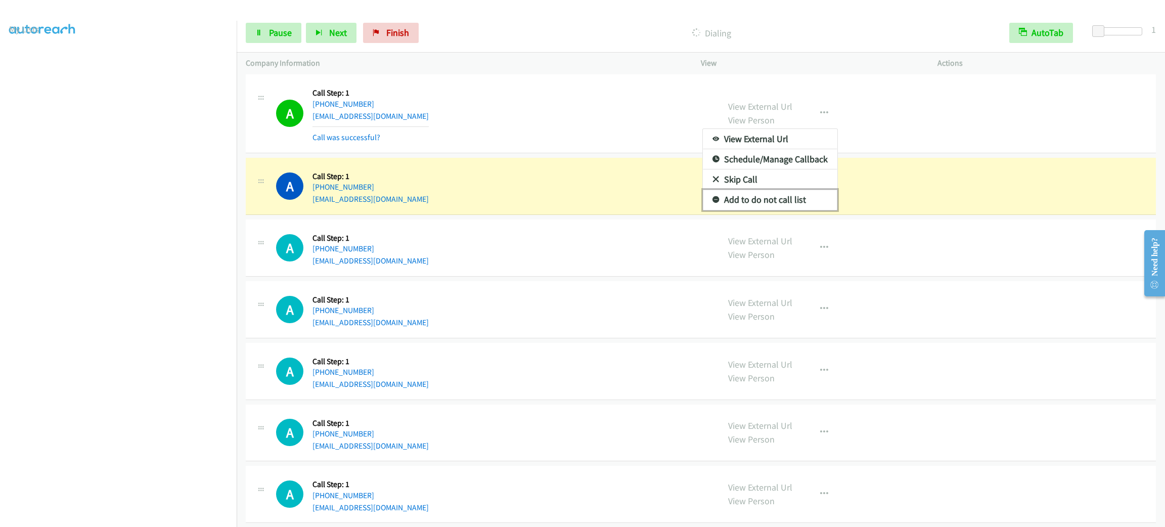
click at [768, 205] on link "Add to do not call list" at bounding box center [770, 200] width 134 height 20
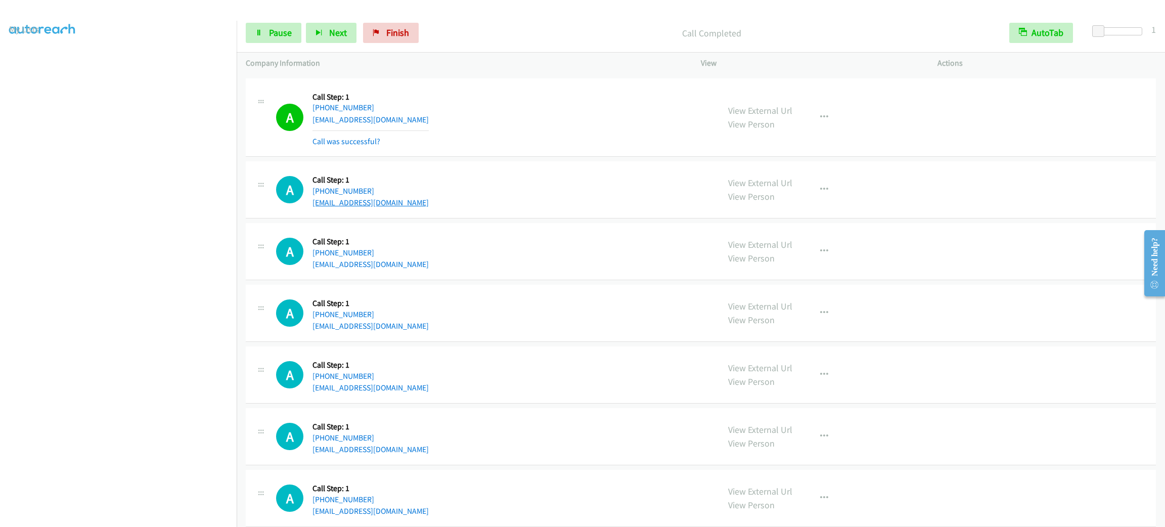
scroll to position [1633, 0]
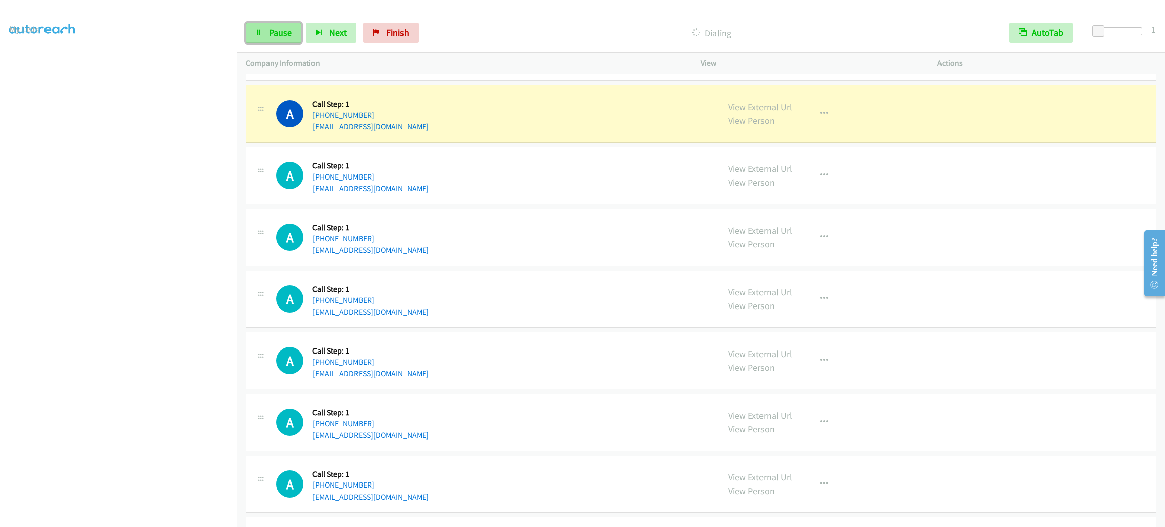
click at [284, 35] on span "Pause" at bounding box center [280, 33] width 23 height 12
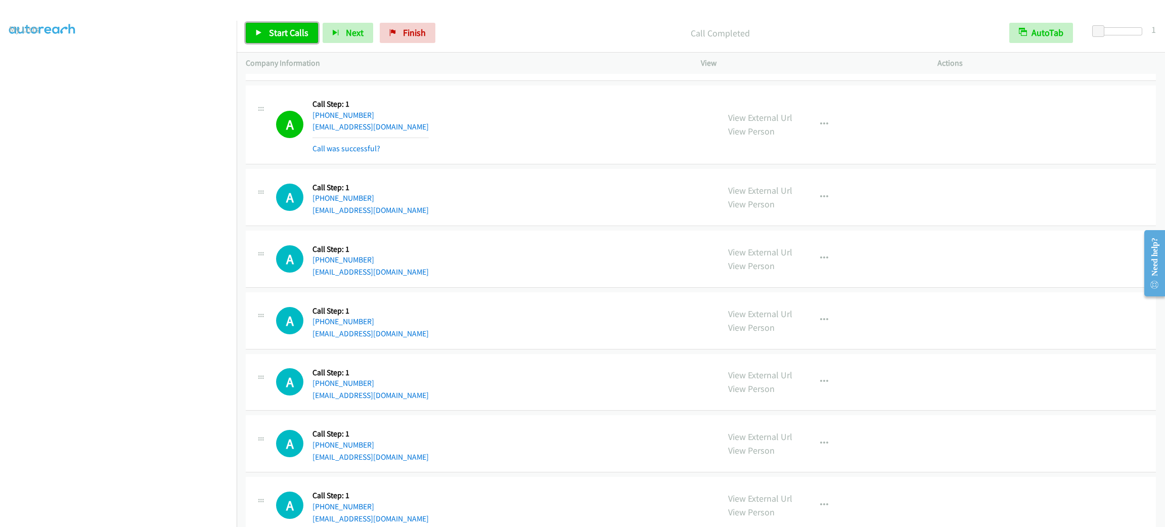
click at [313, 34] on link "Start Calls" at bounding box center [282, 33] width 72 height 20
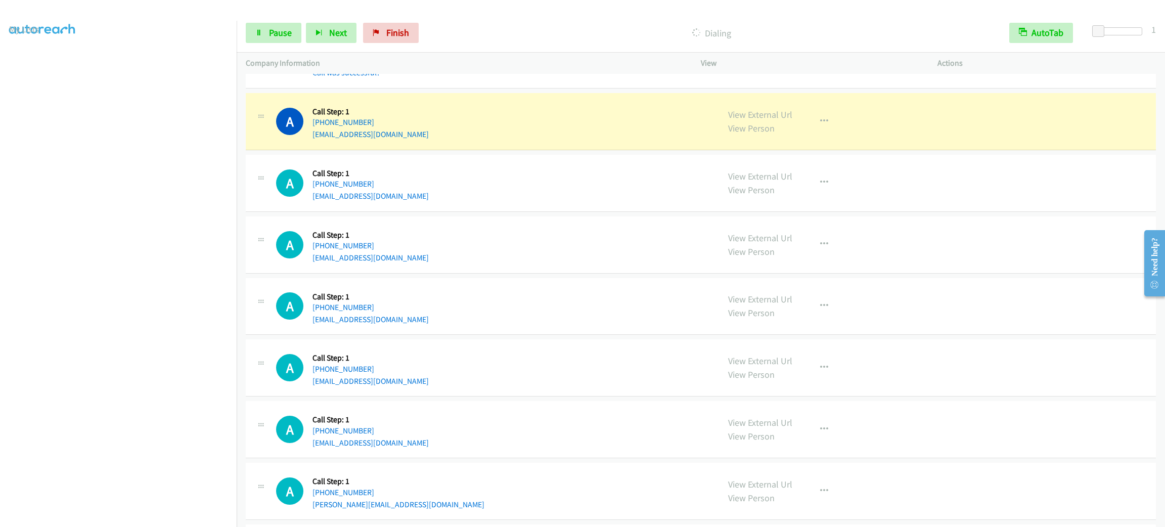
scroll to position [1784, 0]
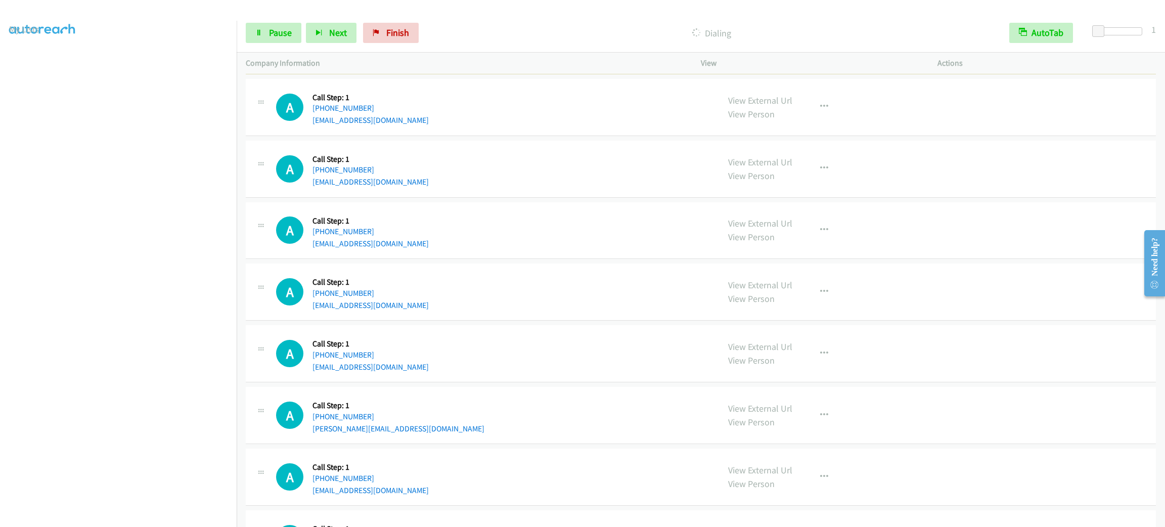
click at [430, 212] on div "A Callback Scheduled Call Step: 1 America/Denver +1 505-720-3370 cnajar1798@gma…" at bounding box center [701, 230] width 910 height 57
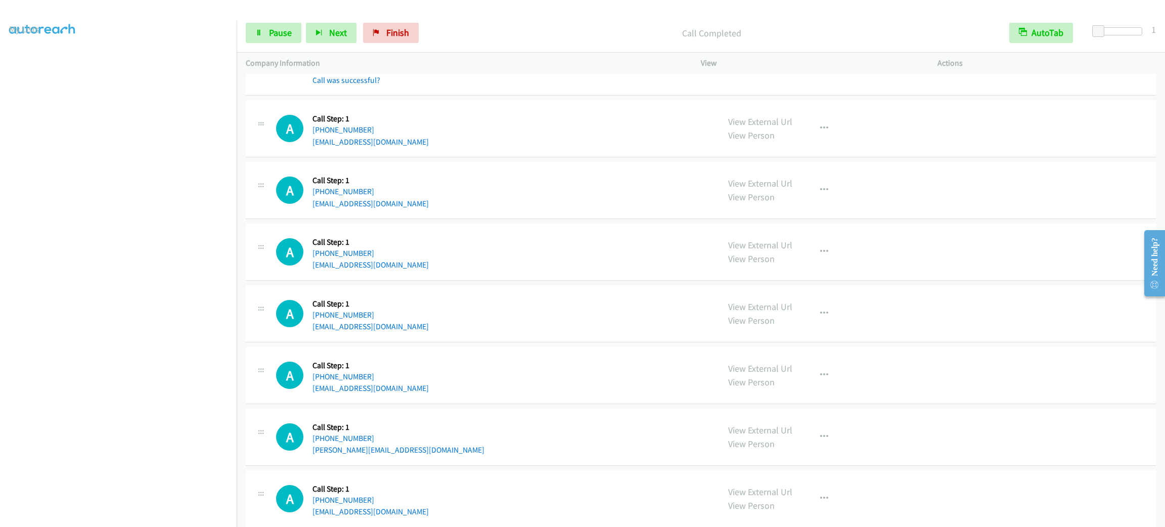
scroll to position [1708, 0]
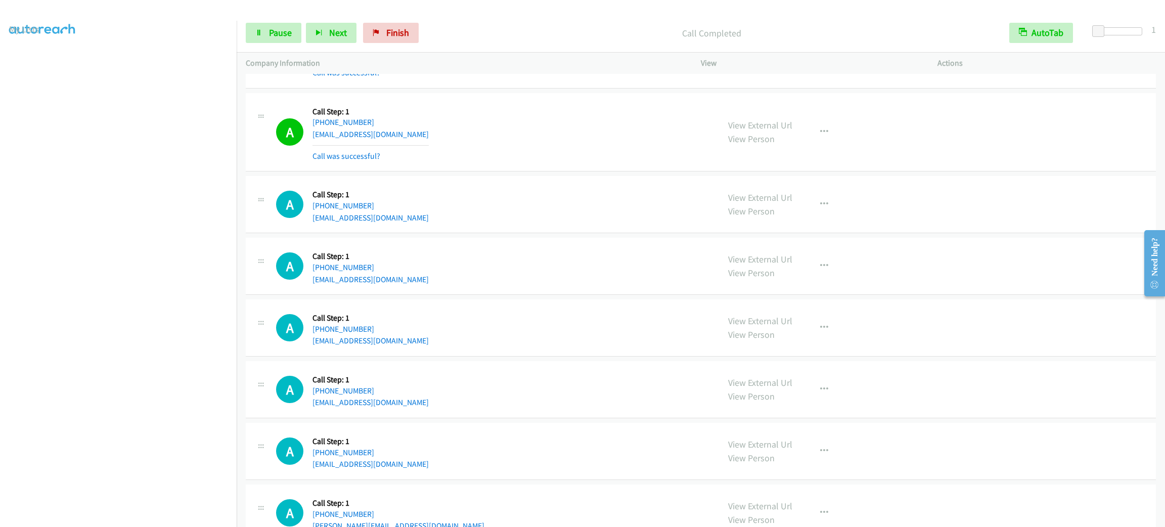
click at [799, 141] on div "View External Url View Person View External Url Email Schedule/Manage Callback …" at bounding box center [842, 132] width 246 height 60
click at [810, 142] on button "button" at bounding box center [823, 132] width 27 height 20
click at [800, 224] on link "Add to do not call list" at bounding box center [770, 218] width 134 height 20
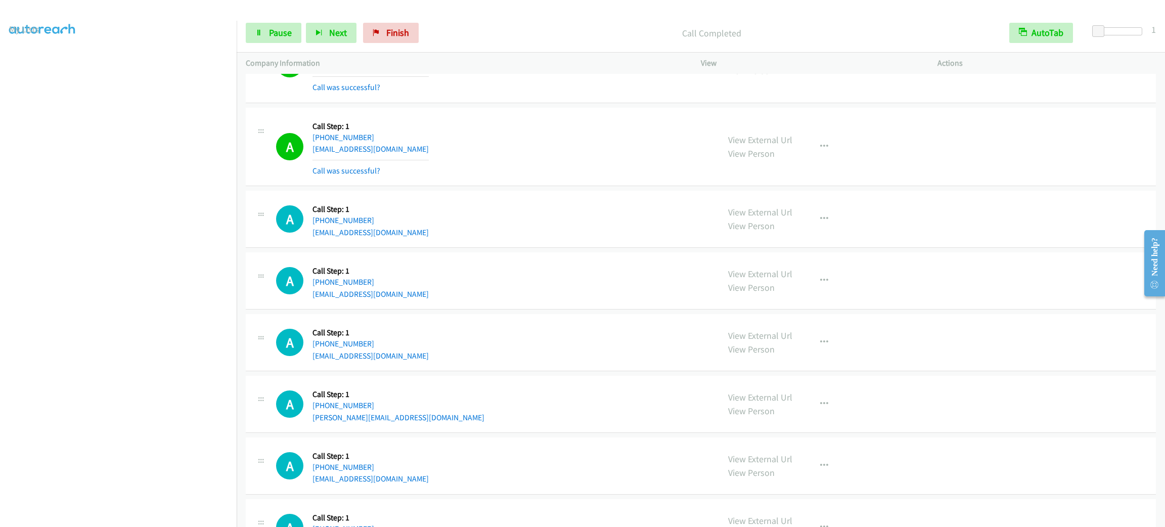
scroll to position [1936, 0]
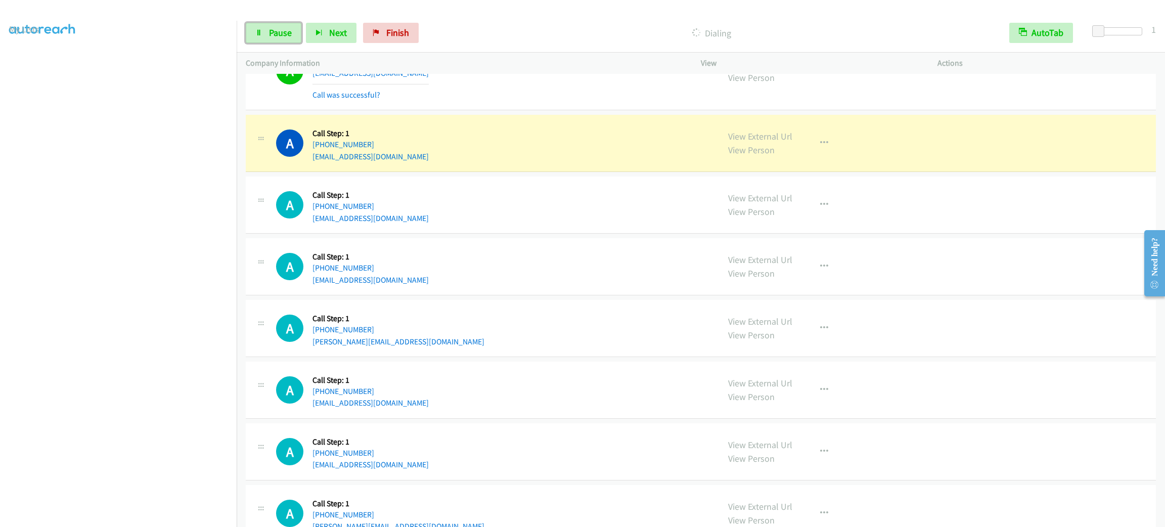
drag, startPoint x: 284, startPoint y: 36, endPoint x: 314, endPoint y: 46, distance: 31.5
click at [284, 36] on span "Pause" at bounding box center [280, 33] width 23 height 12
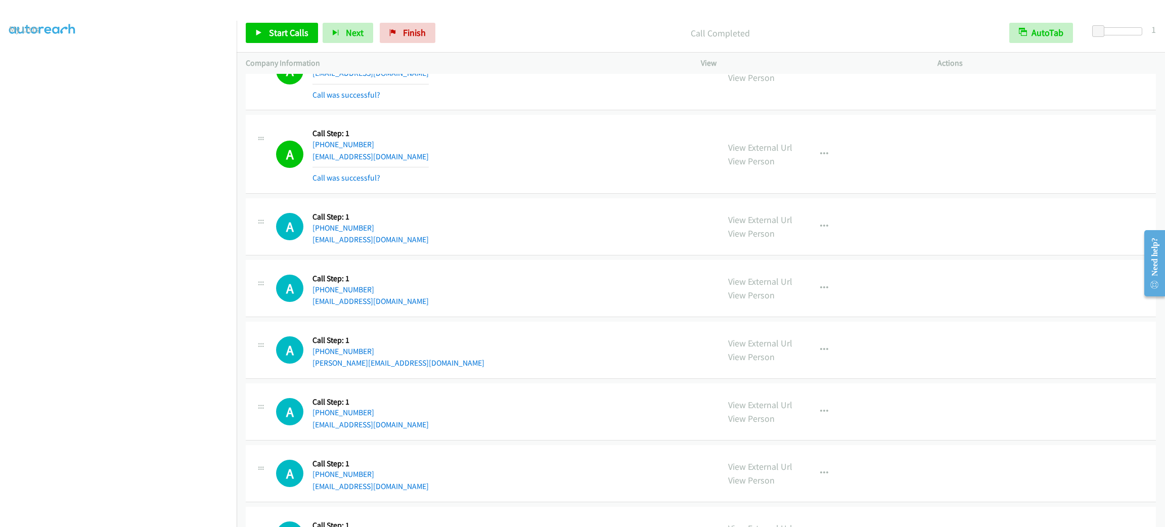
click at [956, 141] on div "A Callback Scheduled Call Step: 1 America/Denver +1 505-720-3370 cnajar1798@gma…" at bounding box center [701, 154] width 910 height 79
click at [1001, 347] on div "A Callback Scheduled Call Step: 1 America/New_York +1 857-272-6759 mary.e.peter…" at bounding box center [701, 349] width 910 height 57
click at [948, 171] on div "View External Url View Person View External Url Email Schedule/Manage Callback …" at bounding box center [842, 154] width 246 height 60
click at [948, 168] on div "View External Url View Person View External Url Email Schedule/Manage Callback …" at bounding box center [842, 154] width 246 height 60
click at [947, 160] on div "View External Url View Person View External Url Email Schedule/Manage Callback …" at bounding box center [842, 154] width 246 height 60
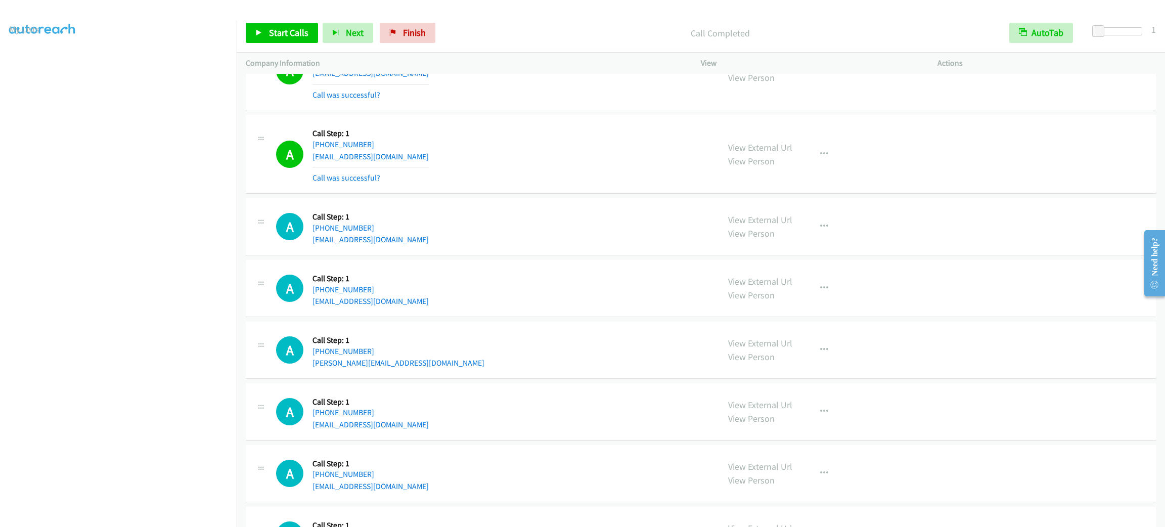
click at [971, 145] on div "A Callback Scheduled Call Step: 1 America/Denver +1 505-720-3370 cnajar1798@gma…" at bounding box center [701, 154] width 910 height 79
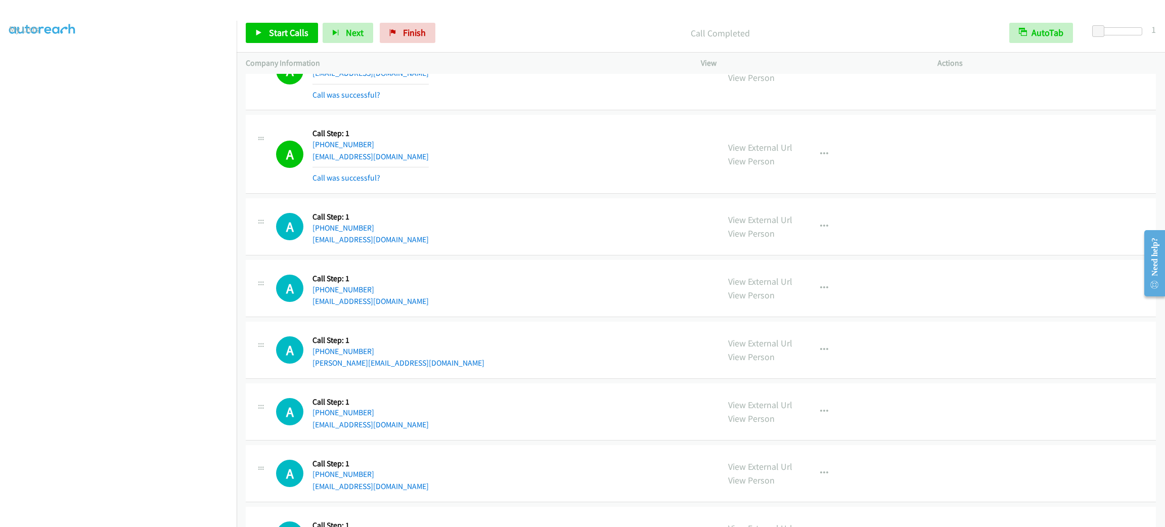
click at [971, 145] on div "A Callback Scheduled Call Step: 1 America/Denver +1 505-720-3370 cnajar1798@gma…" at bounding box center [701, 154] width 910 height 79
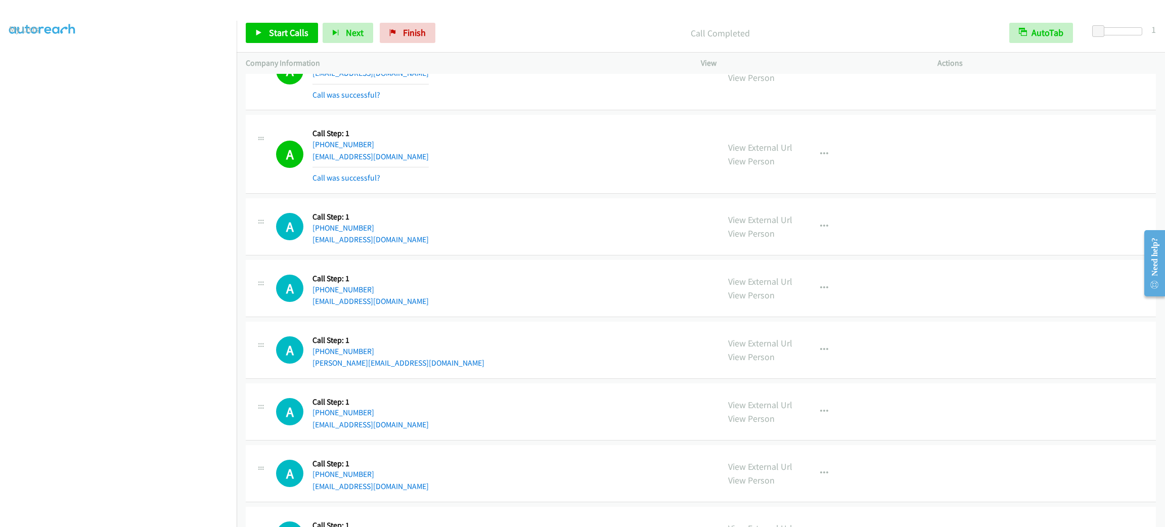
click at [971, 145] on div "A Callback Scheduled Call Step: 1 America/Denver +1 505-720-3370 cnajar1798@gma…" at bounding box center [701, 154] width 910 height 79
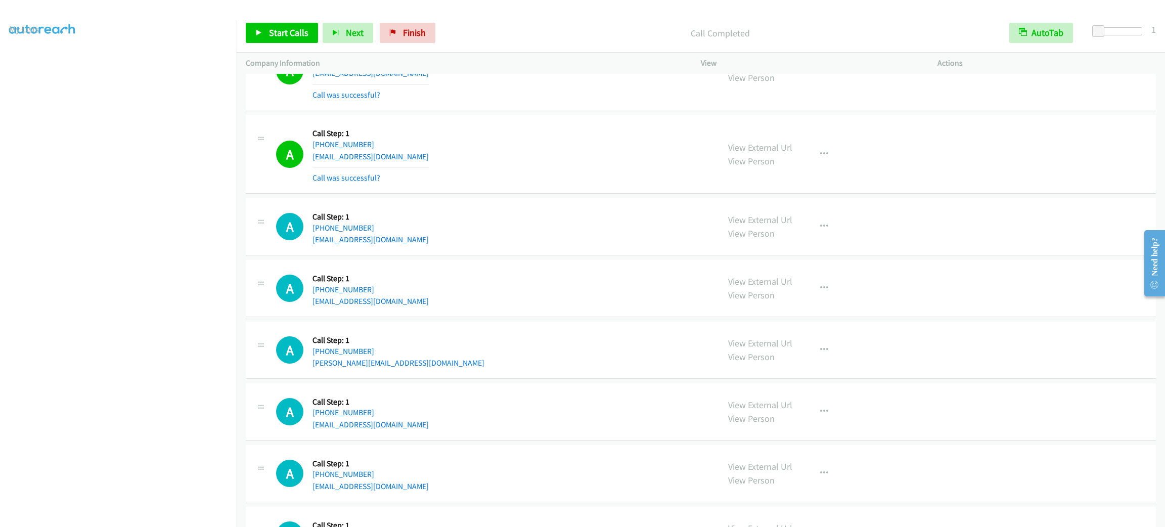
click at [971, 145] on div "A Callback Scheduled Call Step: 1 America/Denver +1 505-720-3370 cnajar1798@gma…" at bounding box center [701, 154] width 910 height 79
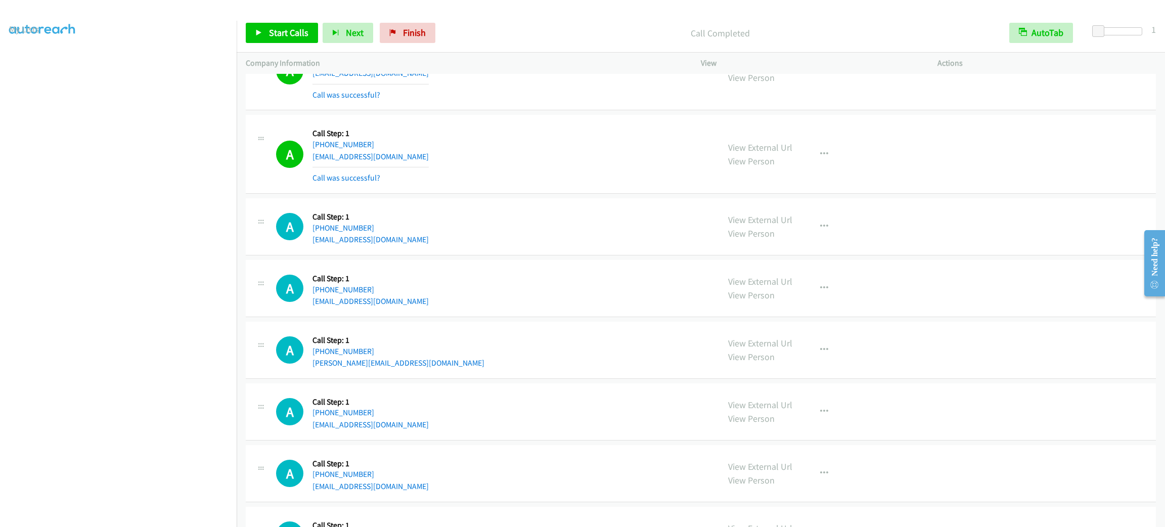
click at [971, 145] on div "A Callback Scheduled Call Step: 1 America/Denver +1 505-720-3370 cnajar1798@gma…" at bounding box center [701, 154] width 910 height 79
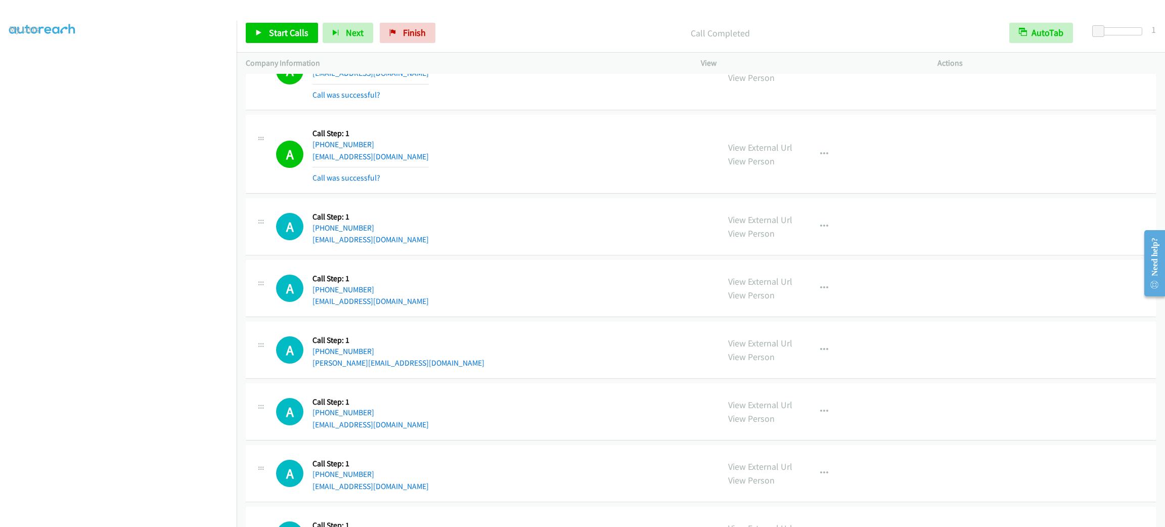
click at [971, 145] on div "A Callback Scheduled Call Step: 1 America/Denver +1 505-720-3370 cnajar1798@gma…" at bounding box center [701, 154] width 910 height 79
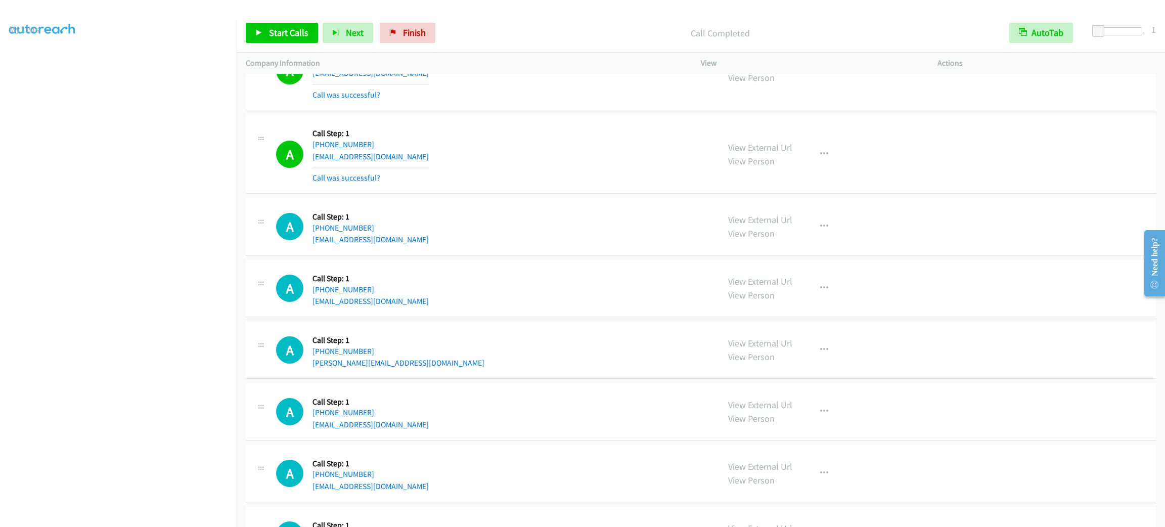
click at [971, 145] on div "A Callback Scheduled Call Step: 1 America/Denver +1 505-720-3370 cnajar1798@gma…" at bounding box center [701, 154] width 910 height 79
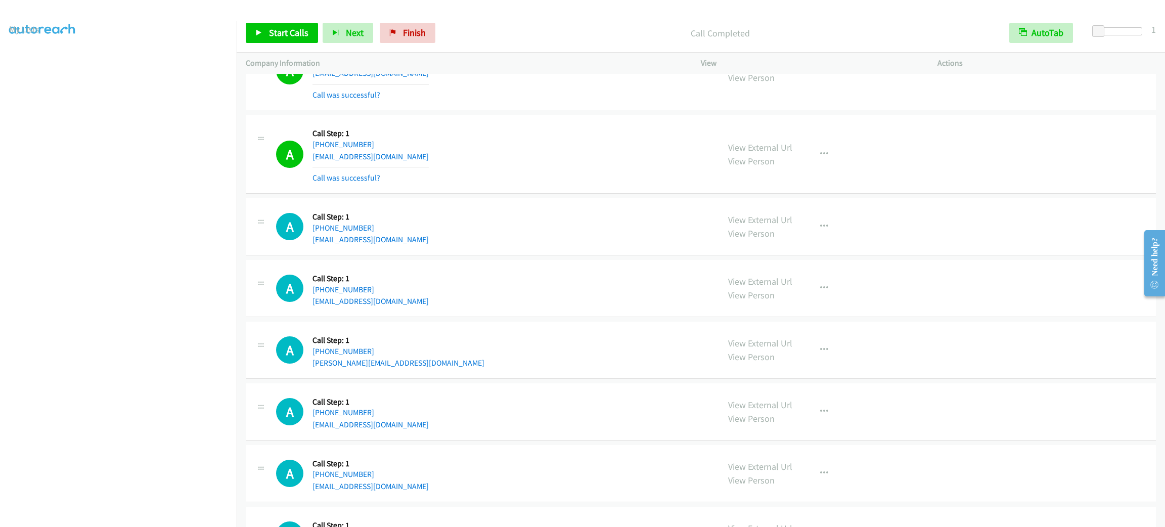
click at [971, 145] on div "A Callback Scheduled Call Step: 1 America/Denver +1 505-720-3370 cnajar1798@gma…" at bounding box center [701, 154] width 910 height 79
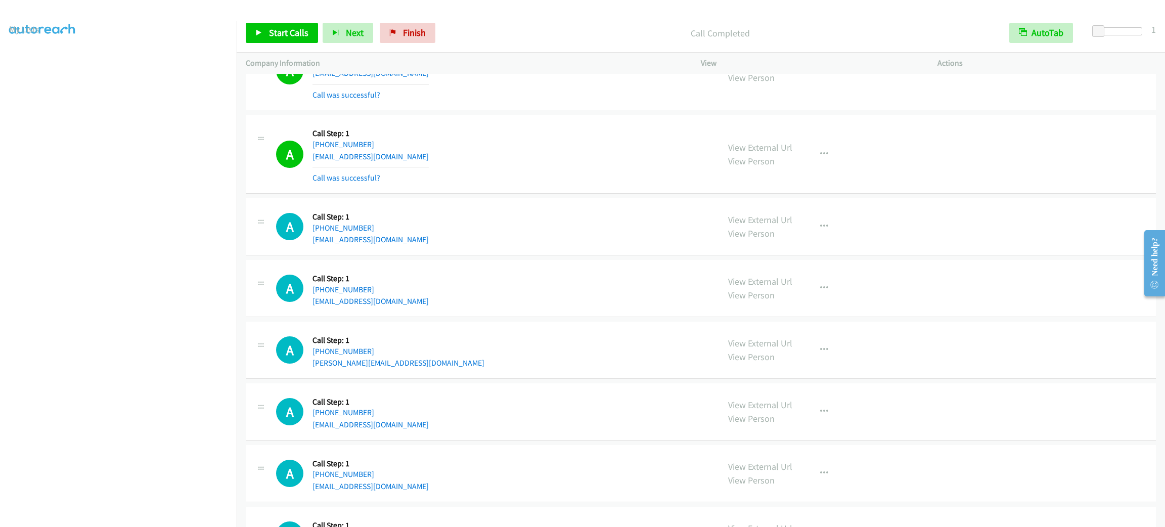
click at [971, 145] on div "A Callback Scheduled Call Step: 1 America/Denver +1 505-720-3370 cnajar1798@gma…" at bounding box center [701, 154] width 910 height 79
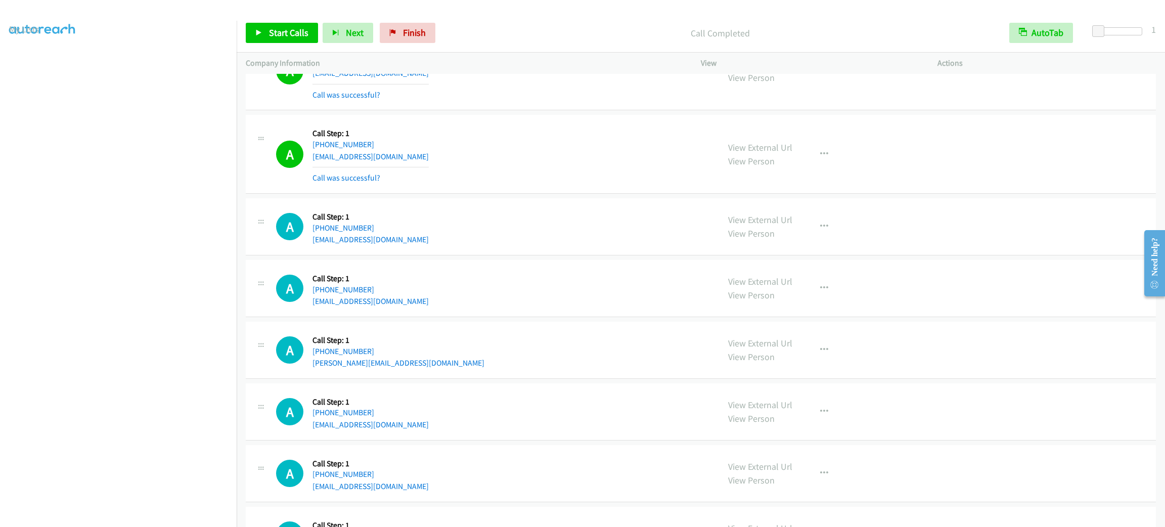
click at [971, 145] on div "A Callback Scheduled Call Step: 1 America/Denver +1 505-720-3370 cnajar1798@gma…" at bounding box center [701, 154] width 910 height 79
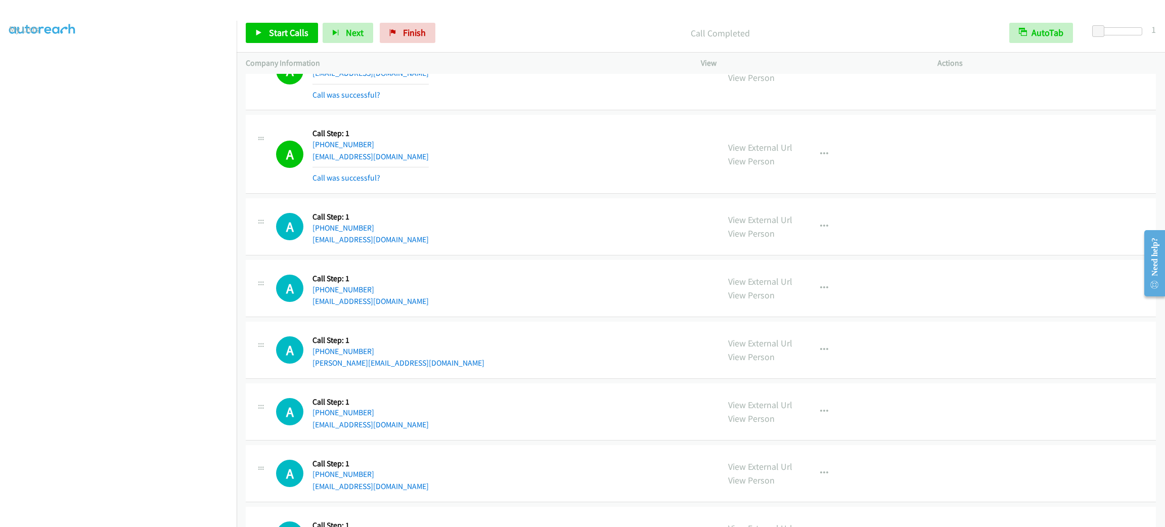
click at [971, 145] on div "A Callback Scheduled Call Step: 1 America/Denver +1 505-720-3370 cnajar1798@gma…" at bounding box center [701, 154] width 910 height 79
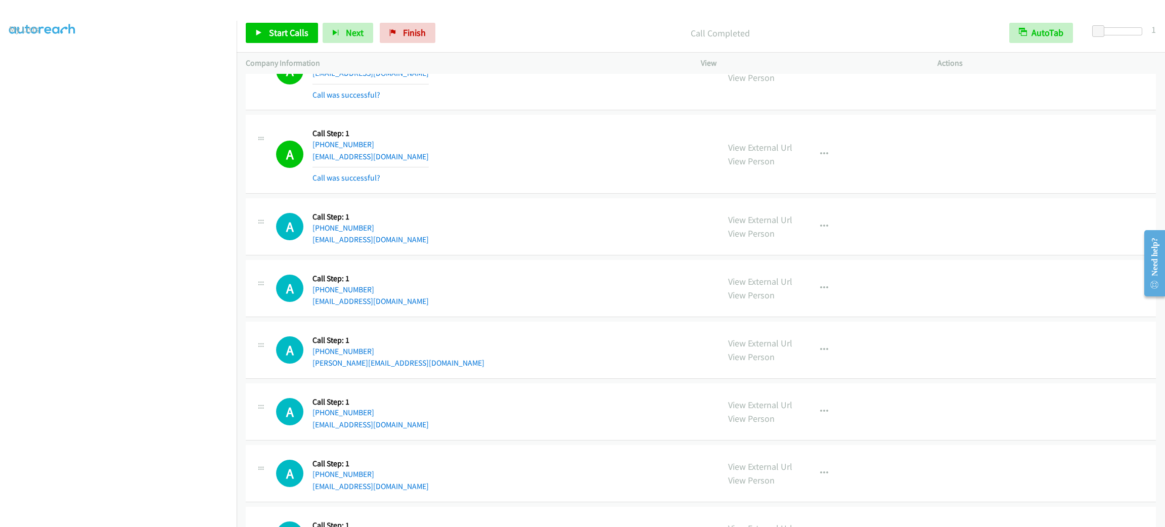
click at [971, 145] on div "A Callback Scheduled Call Step: 1 America/Denver +1 505-720-3370 cnajar1798@gma…" at bounding box center [701, 154] width 910 height 79
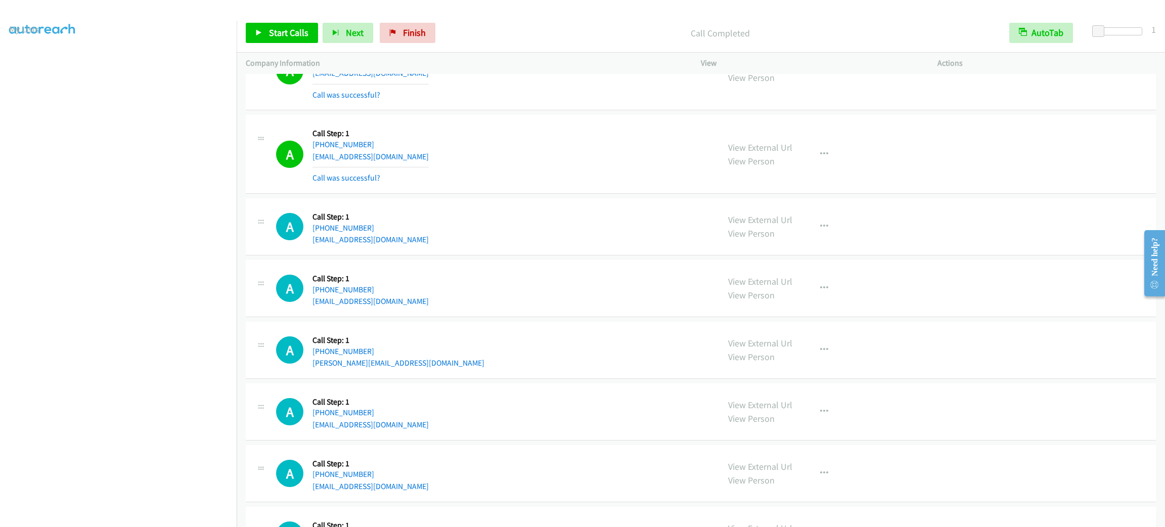
click at [971, 145] on div "A Callback Scheduled Call Step: 1 America/Denver +1 505-720-3370 cnajar1798@gma…" at bounding box center [701, 154] width 910 height 79
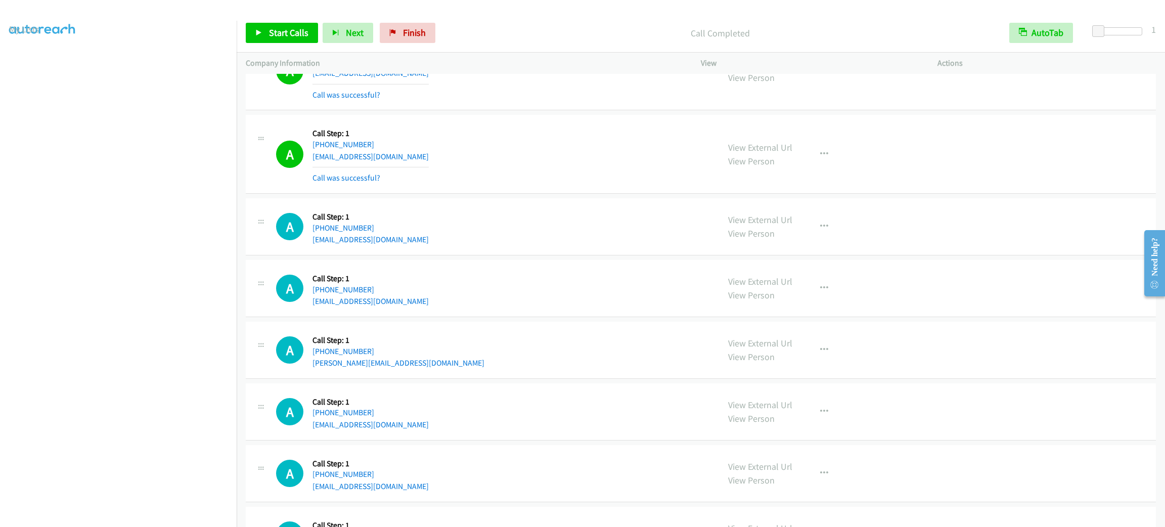
click at [971, 145] on div "A Callback Scheduled Call Step: 1 America/Denver +1 505-720-3370 cnajar1798@gma…" at bounding box center [701, 154] width 910 height 79
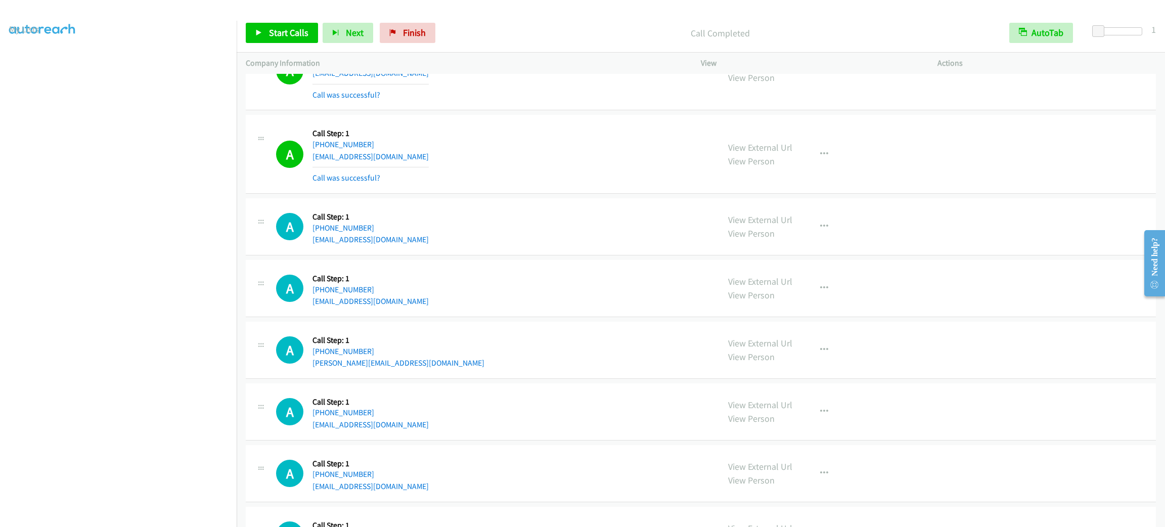
click at [971, 145] on div "A Callback Scheduled Call Step: 1 America/Denver +1 505-720-3370 cnajar1798@gma…" at bounding box center [701, 154] width 910 height 79
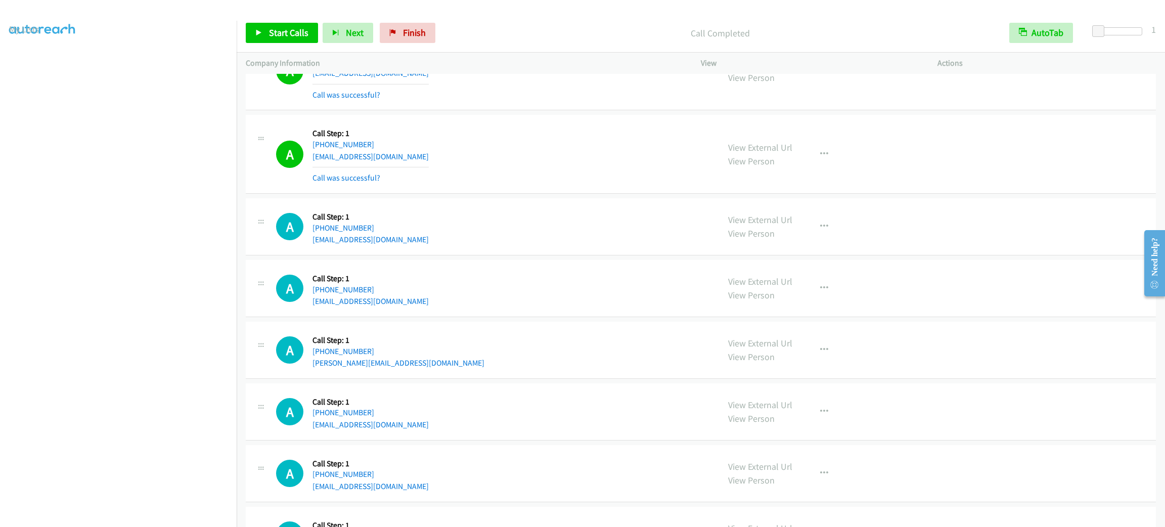
click at [971, 145] on div "A Callback Scheduled Call Step: 1 America/Denver +1 505-720-3370 cnajar1798@gma…" at bounding box center [701, 154] width 910 height 79
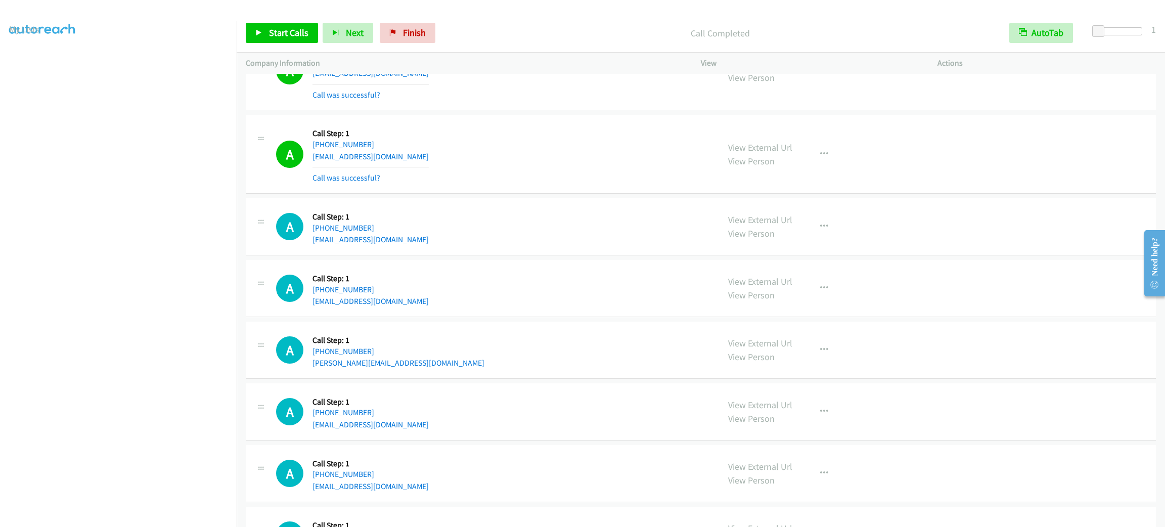
click at [971, 145] on div "A Callback Scheduled Call Step: 1 America/Denver +1 505-720-3370 cnajar1798@gma…" at bounding box center [701, 154] width 910 height 79
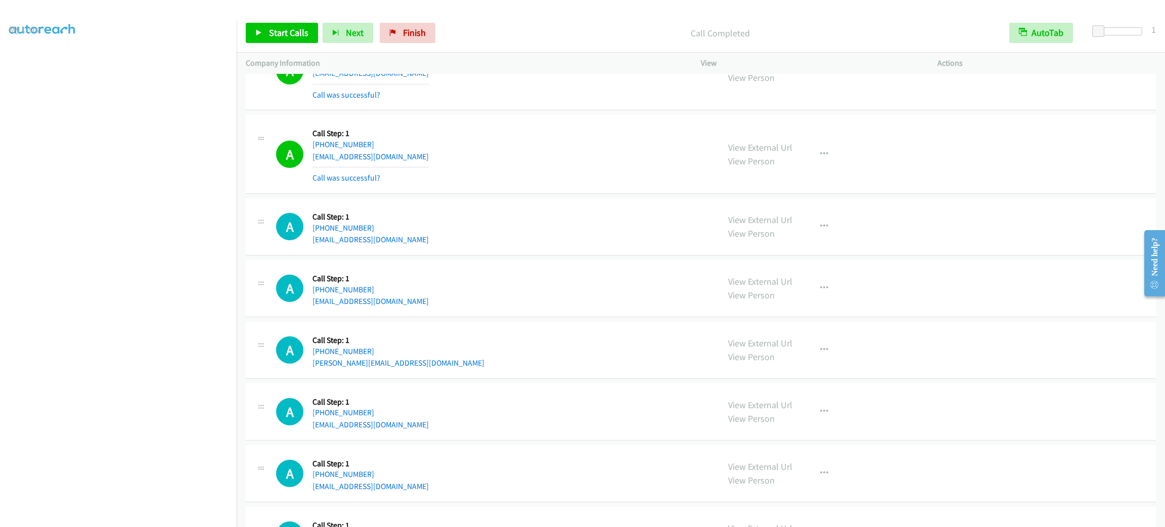
click at [971, 145] on div "A Callback Scheduled Call Step: 1 America/Denver +1 505-720-3370 cnajar1798@gma…" at bounding box center [701, 154] width 910 height 79
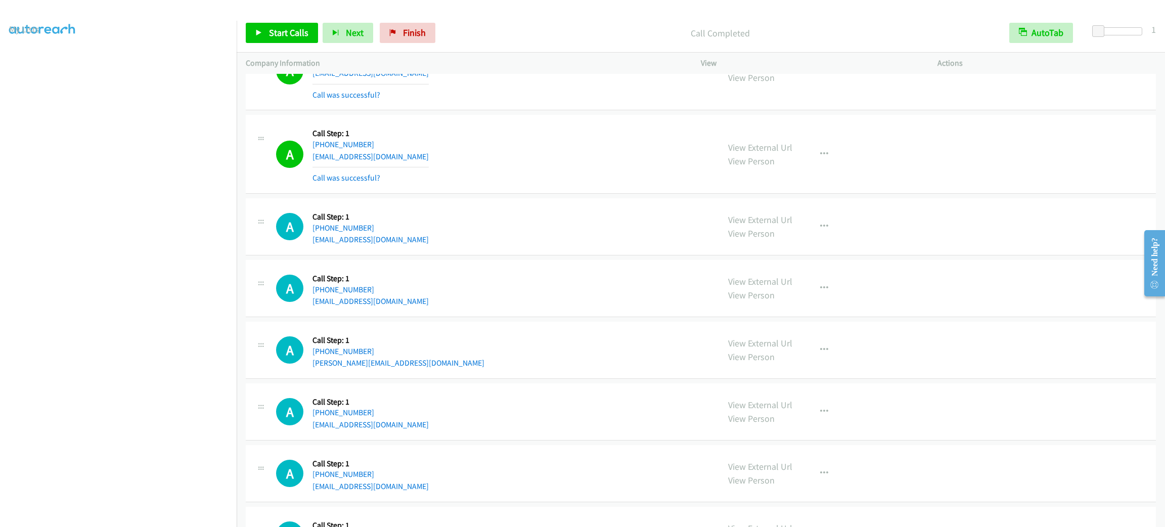
click at [971, 145] on div "A Callback Scheduled Call Step: 1 America/Denver +1 505-720-3370 cnajar1798@gma…" at bounding box center [701, 154] width 910 height 79
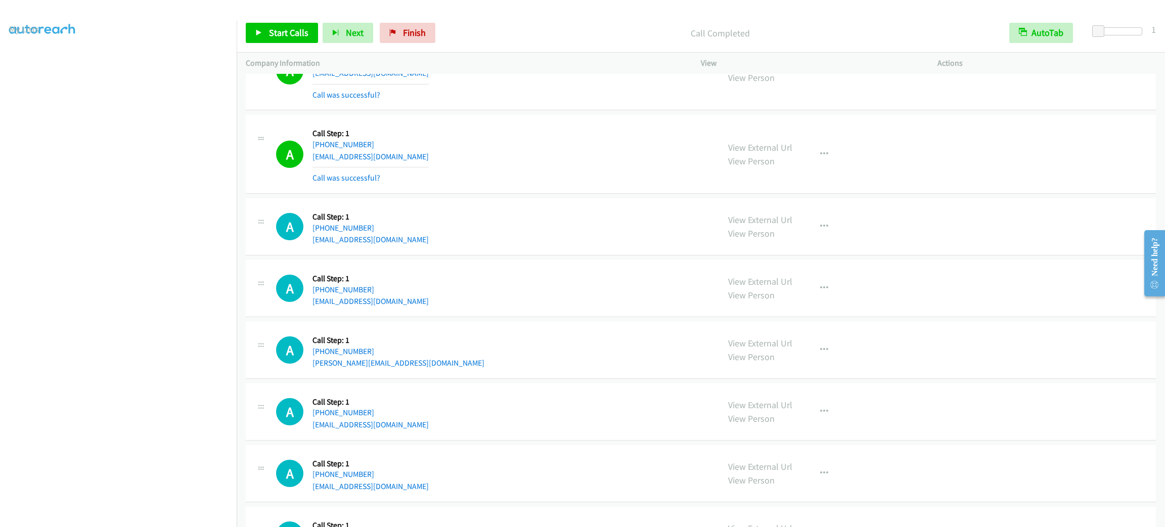
click at [971, 145] on div "A Callback Scheduled Call Step: 1 America/Denver +1 505-720-3370 cnajar1798@gma…" at bounding box center [701, 154] width 910 height 79
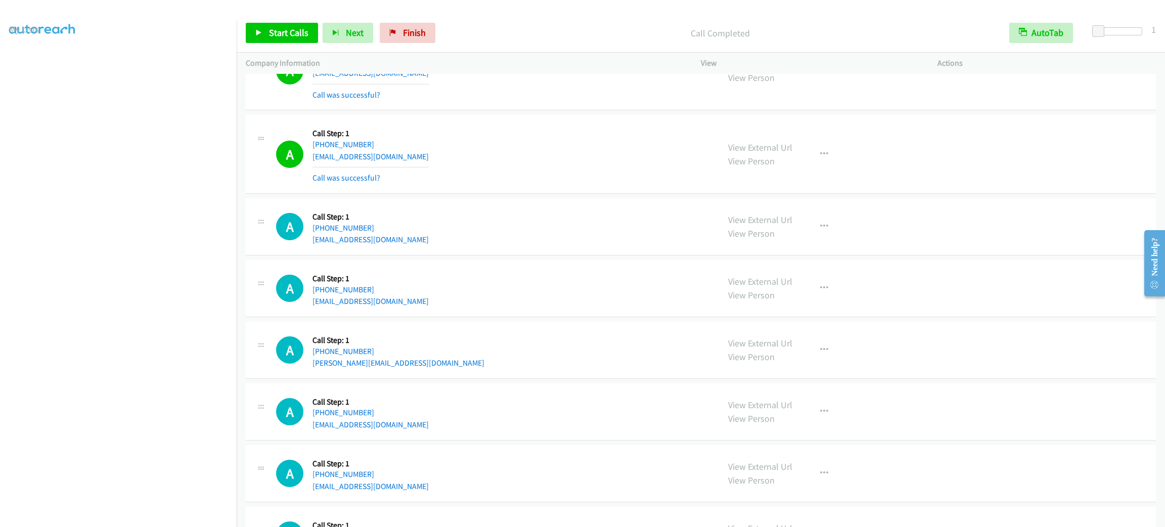
click at [971, 145] on div "A Callback Scheduled Call Step: 1 America/Denver +1 505-720-3370 cnajar1798@gma…" at bounding box center [701, 154] width 910 height 79
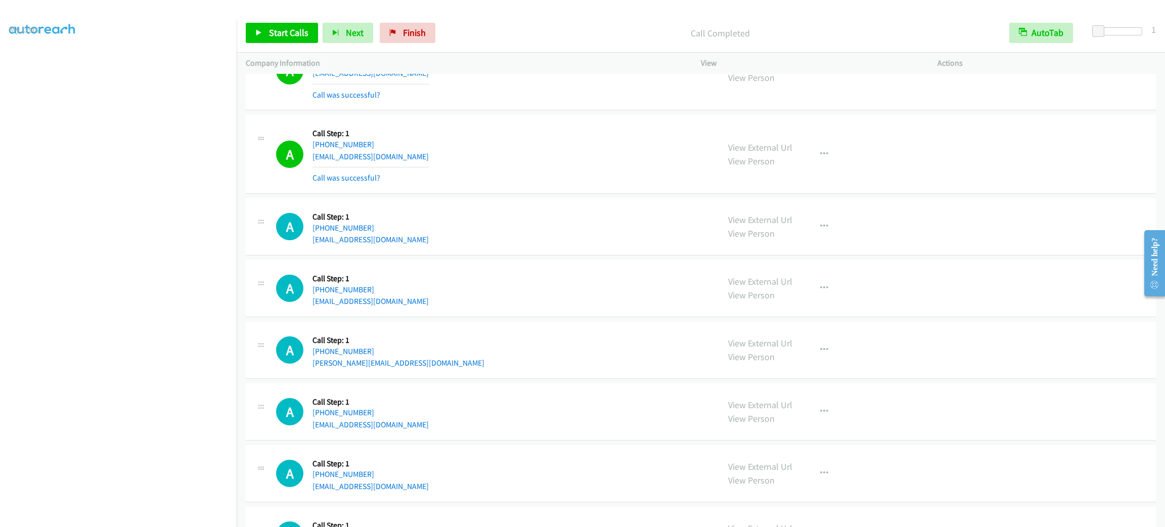
click at [971, 145] on div "A Callback Scheduled Call Step: 1 America/Denver +1 505-720-3370 cnajar1798@gma…" at bounding box center [701, 154] width 910 height 79
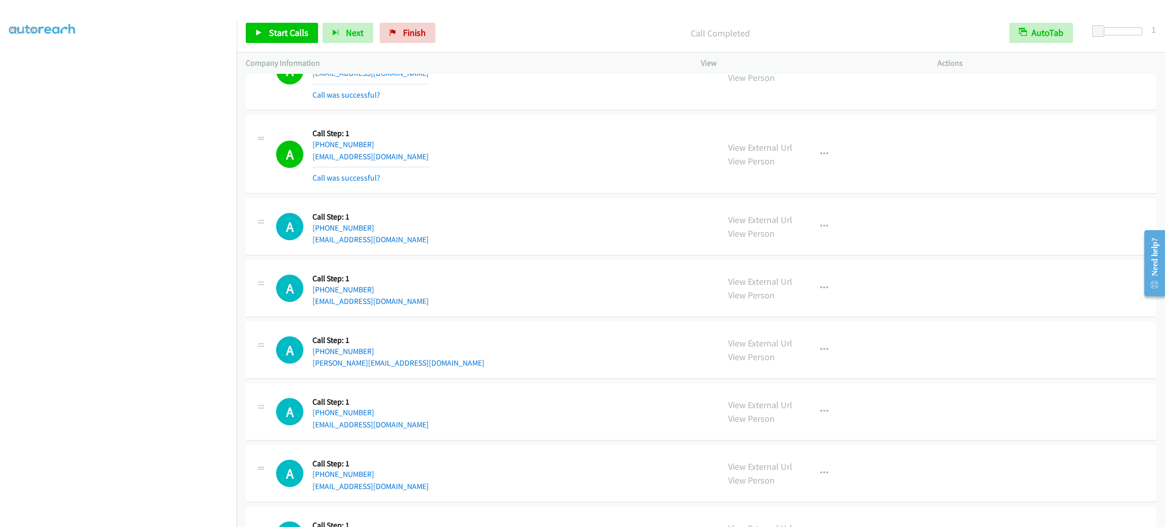
click at [971, 145] on div "A Callback Scheduled Call Step: 1 America/Denver +1 505-720-3370 cnajar1798@gma…" at bounding box center [701, 154] width 910 height 79
click at [502, 127] on div "A Callback Scheduled Call Step: 1 America/Denver +1 505-720-3370 cnajar1798@gma…" at bounding box center [701, 154] width 910 height 79
